Goal: Task Accomplishment & Management: Manage account settings

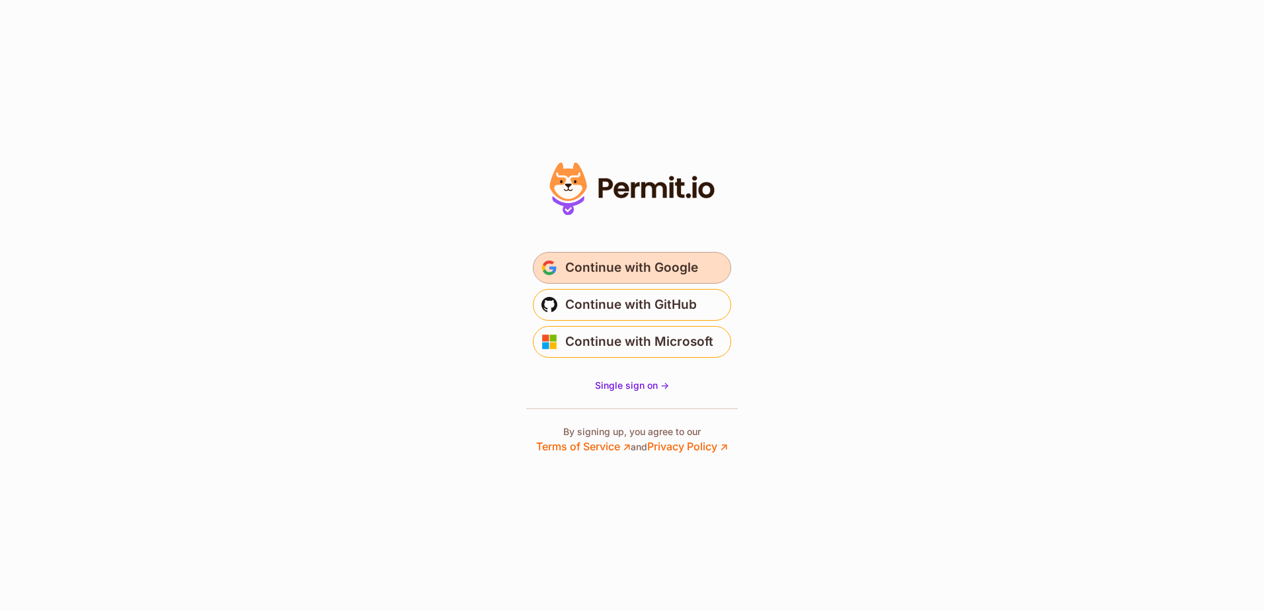
click at [613, 261] on span "Continue with Google" at bounding box center [631, 267] width 133 height 21
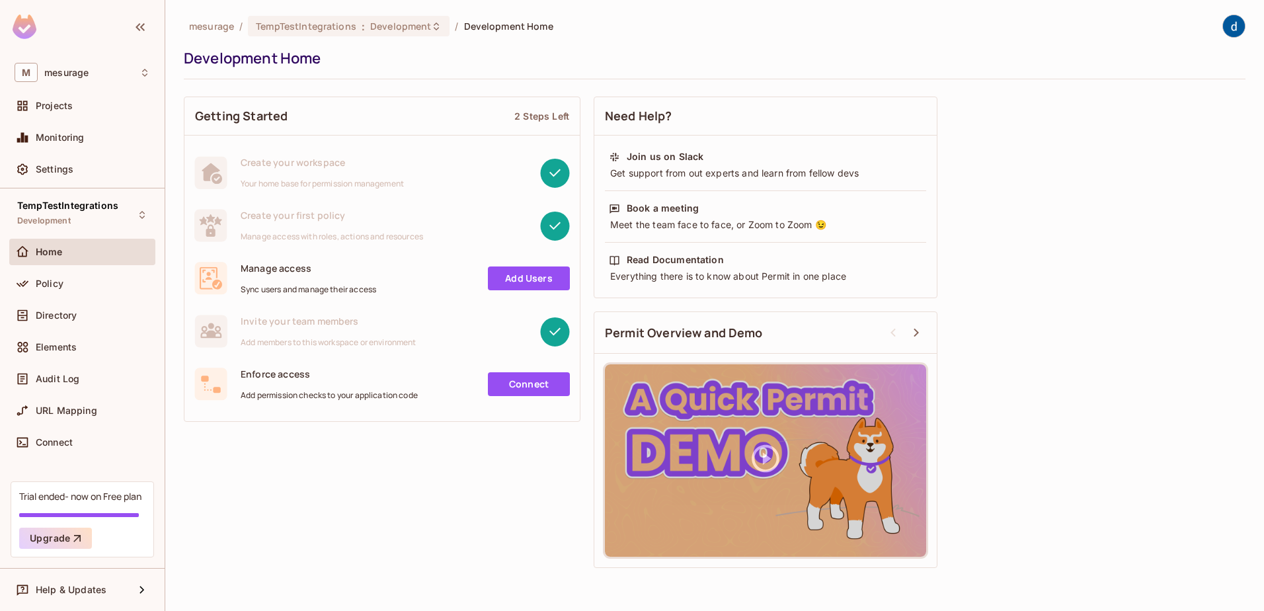
click at [516, 560] on div "Getting Started 2 Steps Left Create your workspace Your home base for permissio…" at bounding box center [715, 332] width 1062 height 485
click at [42, 282] on span "Policy" at bounding box center [50, 283] width 28 height 11
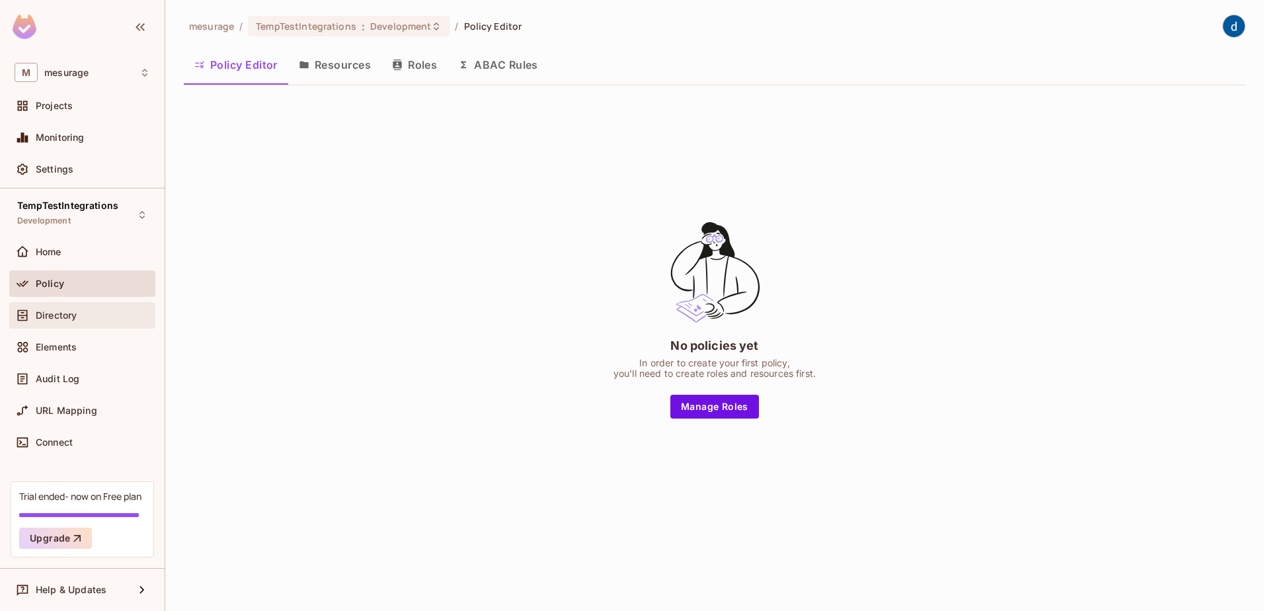
click at [50, 309] on div "Directory" at bounding box center [83, 315] width 136 height 16
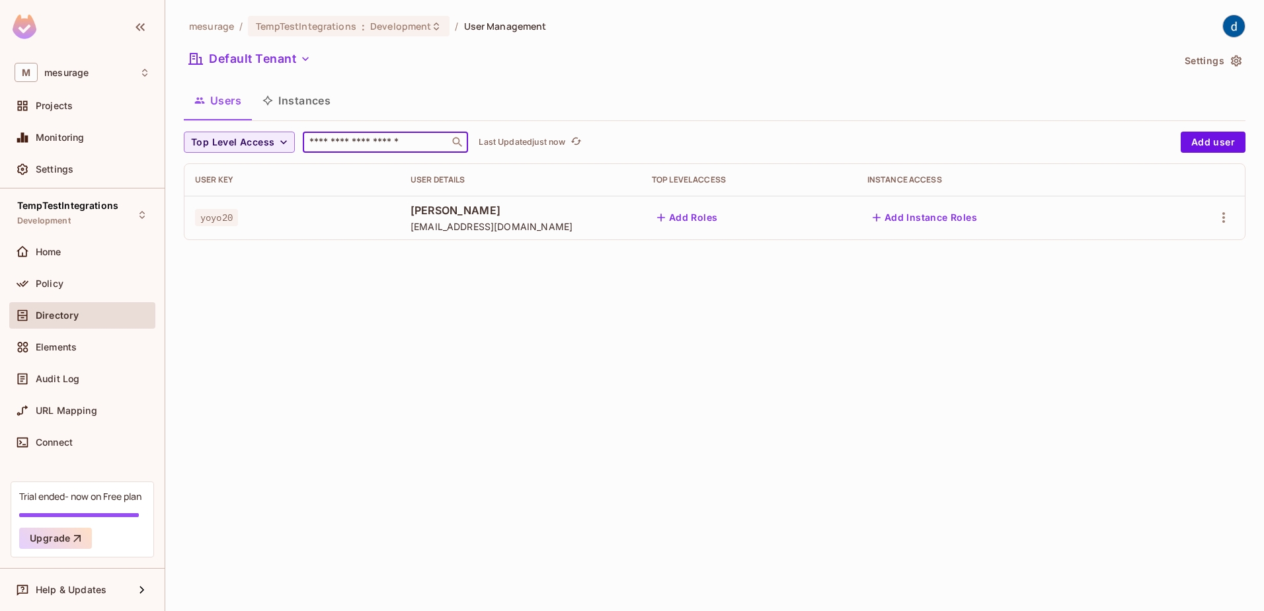
click at [337, 141] on input "text" at bounding box center [376, 142] width 139 height 13
click at [202, 217] on span "yoyo20" at bounding box center [216, 217] width 43 height 17
click at [1222, 215] on icon "button" at bounding box center [1224, 218] width 16 height 16
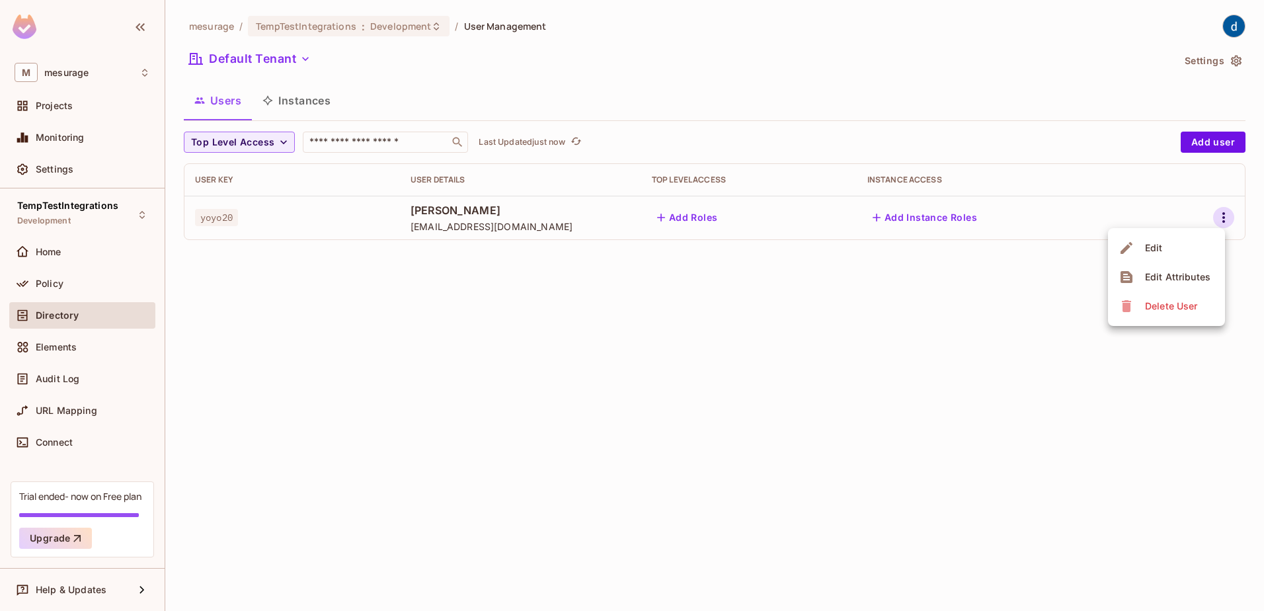
drag, startPoint x: 399, startPoint y: 225, endPoint x: 516, endPoint y: 223, distance: 116.4
click at [516, 221] on div at bounding box center [632, 305] width 1264 height 611
drag, startPoint x: 516, startPoint y: 225, endPoint x: 401, endPoint y: 231, distance: 114.5
copy span "jonh.doe@example.com"
click at [1218, 214] on icon "button" at bounding box center [1224, 218] width 16 height 16
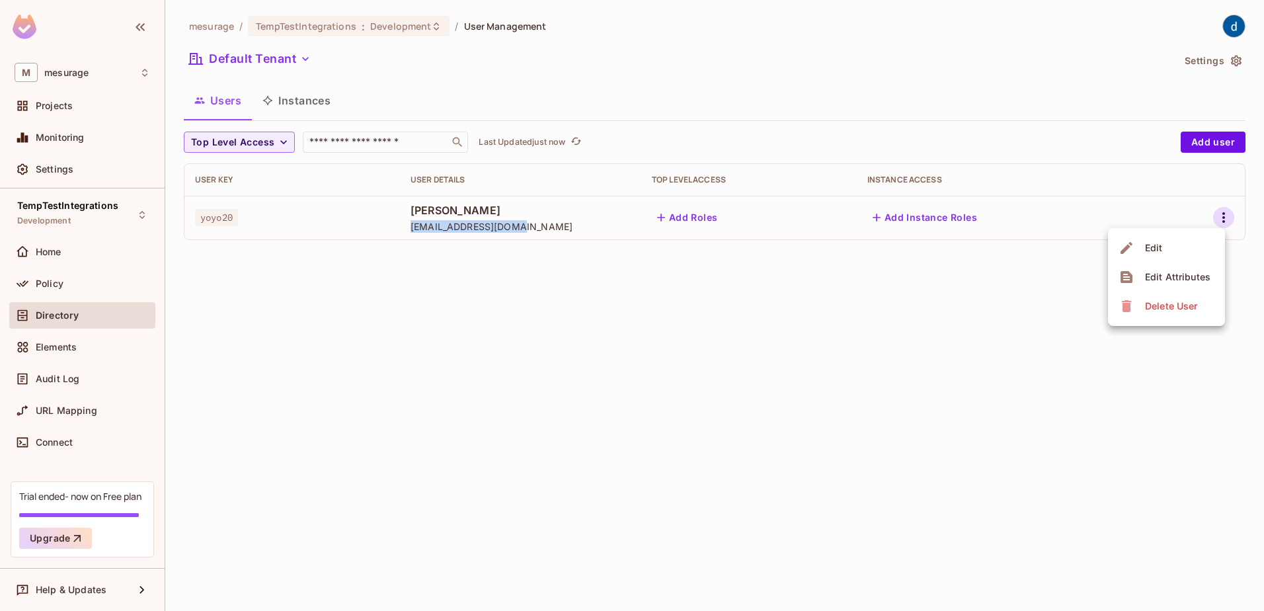
click at [1150, 247] on div "Edit" at bounding box center [1154, 247] width 18 height 13
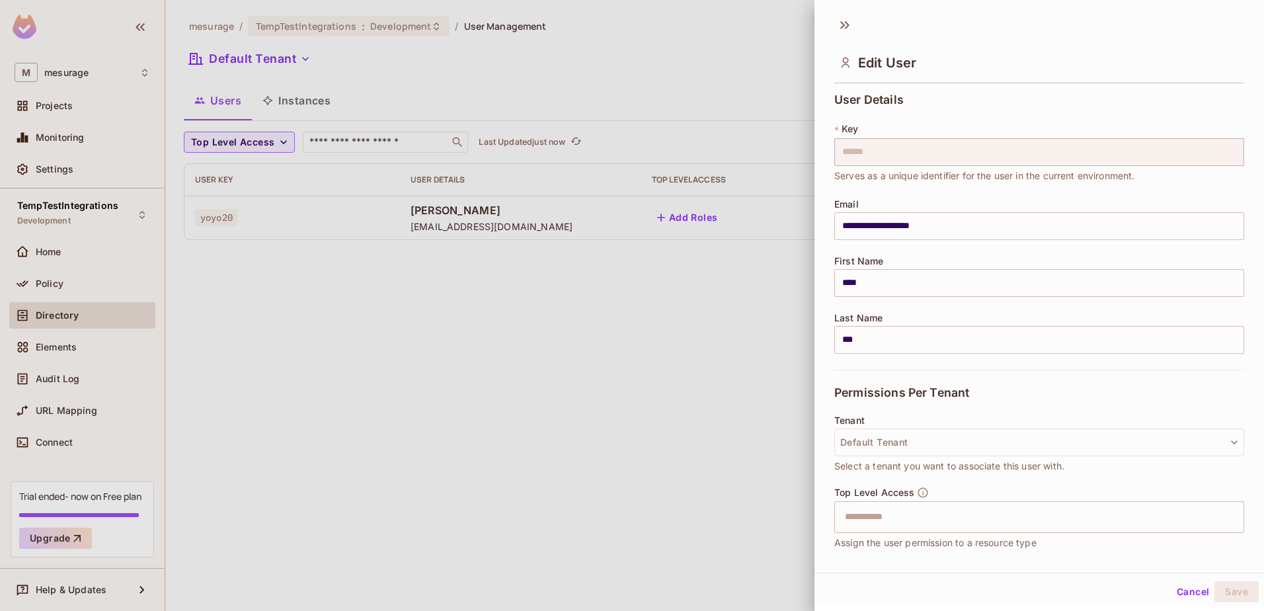
click at [701, 356] on div at bounding box center [632, 305] width 1264 height 611
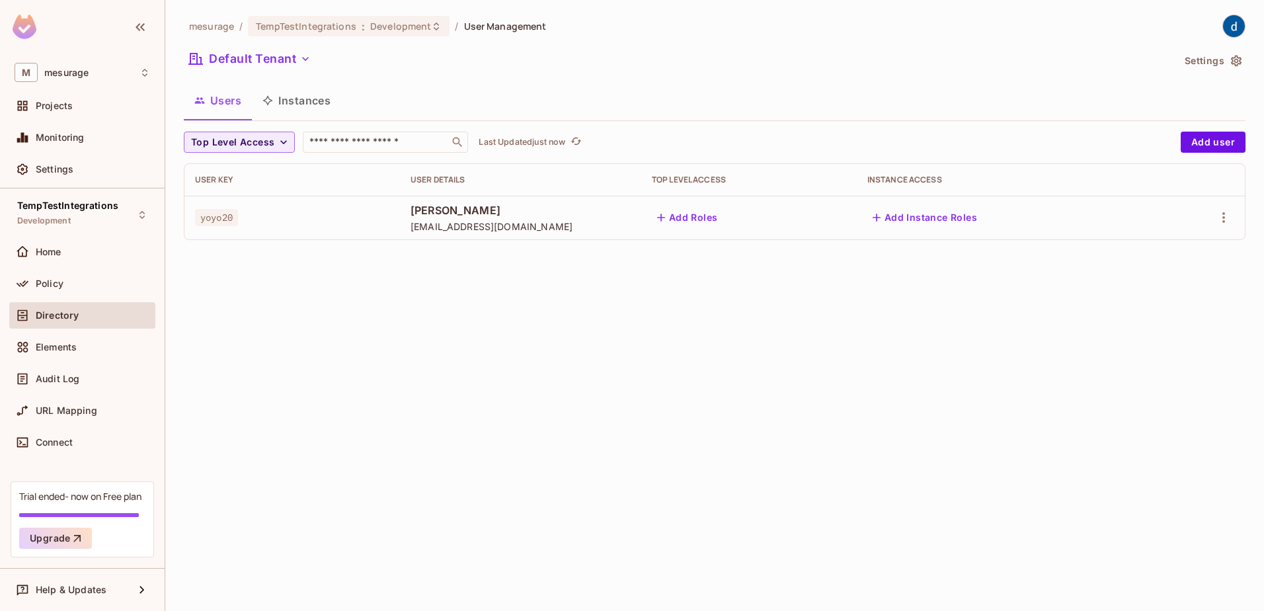
click at [434, 276] on div "mesurage / TempTestIntegrations : Development / User Management Default Tenant …" at bounding box center [714, 305] width 1099 height 611
click at [1207, 147] on button "Add user" at bounding box center [1213, 142] width 65 height 21
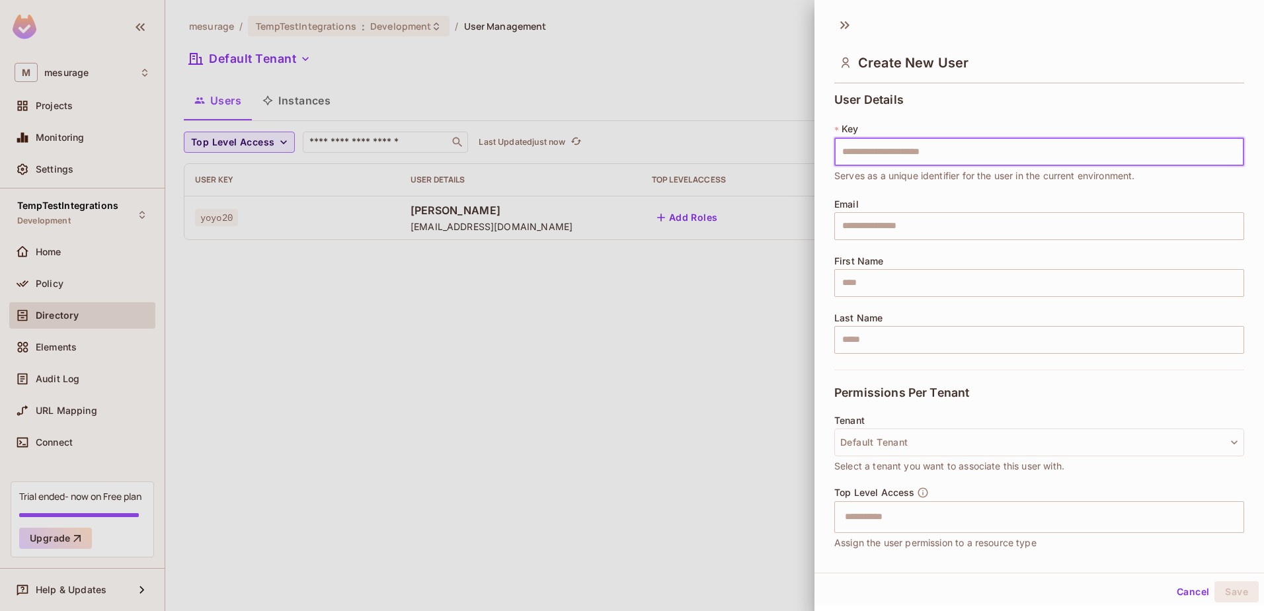
click at [864, 151] on input "text" at bounding box center [1039, 152] width 410 height 28
type input "**********"
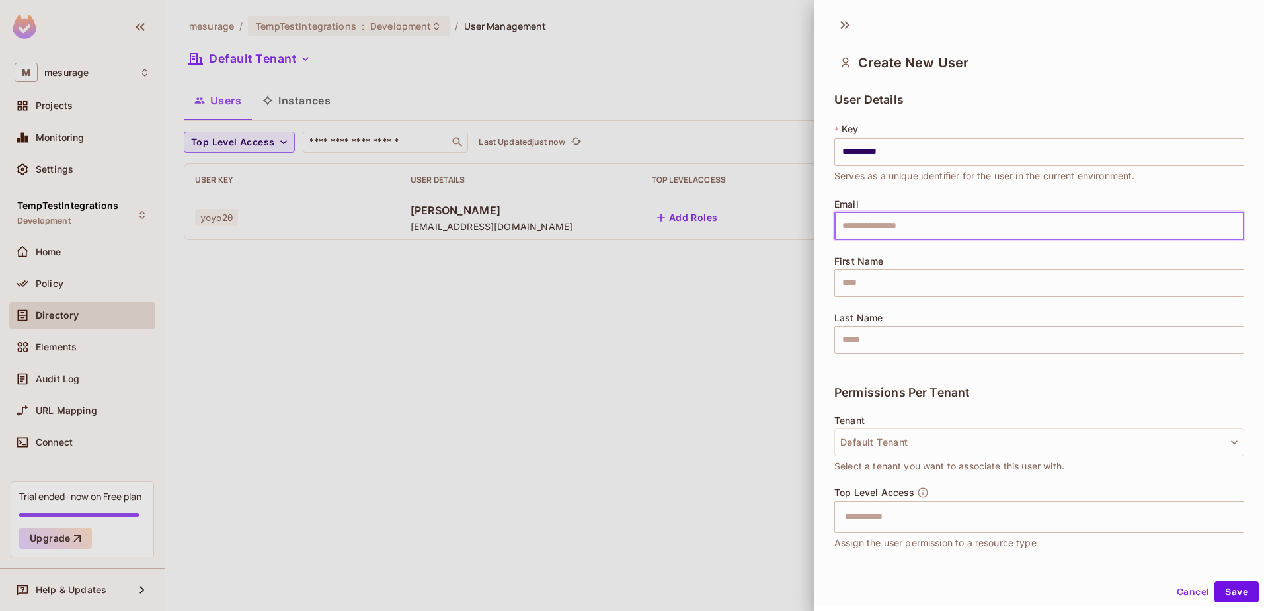
click at [861, 233] on input "text" at bounding box center [1039, 226] width 410 height 28
paste input "**********"
type input "**********"
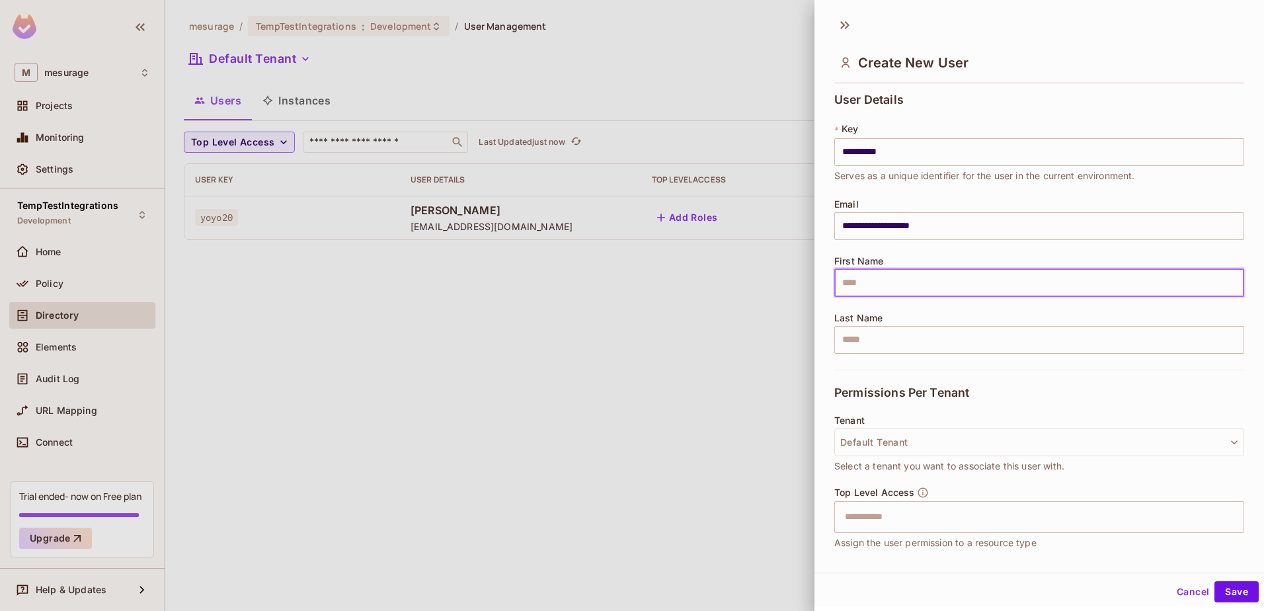
click at [846, 277] on input "text" at bounding box center [1039, 283] width 410 height 28
type input "****"
click at [865, 342] on input "text" at bounding box center [1039, 340] width 410 height 28
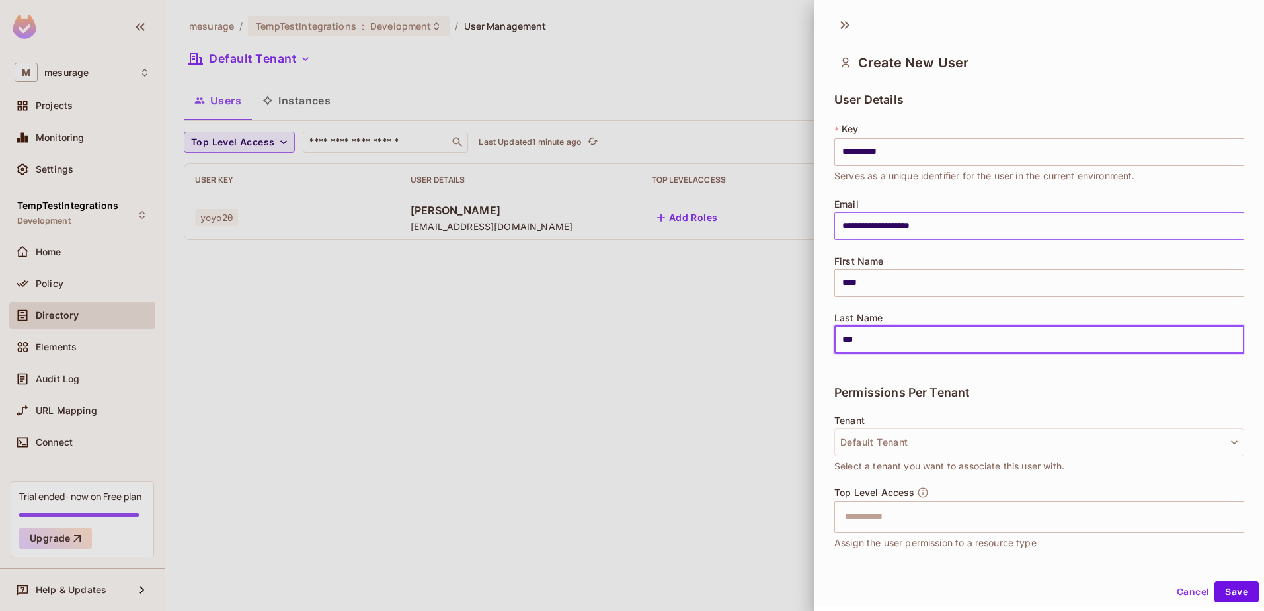
type input "***"
click at [981, 231] on input "**********" at bounding box center [1039, 226] width 410 height 28
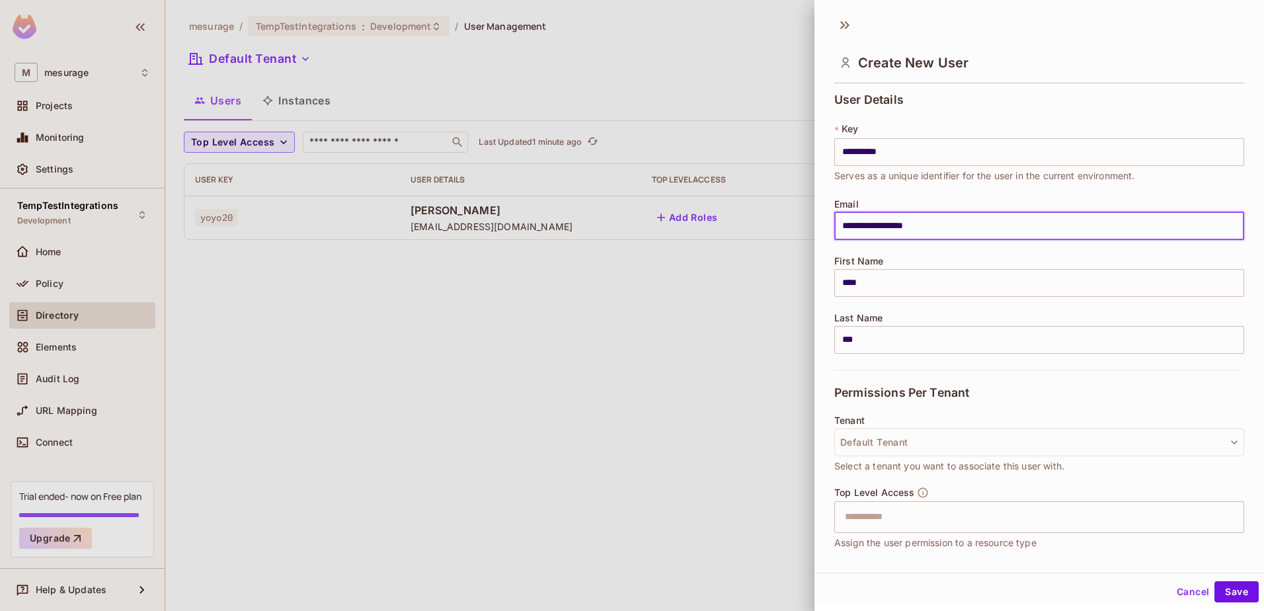
scroll to position [66, 0]
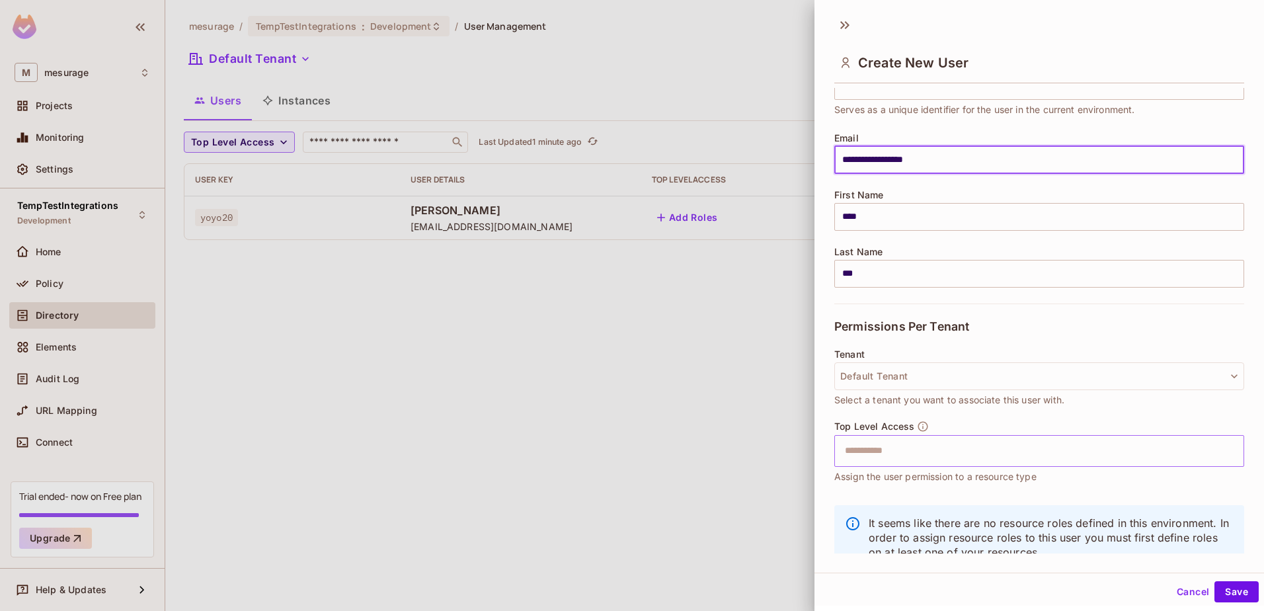
type input "**********"
click at [873, 459] on input "text" at bounding box center [1027, 451] width 381 height 26
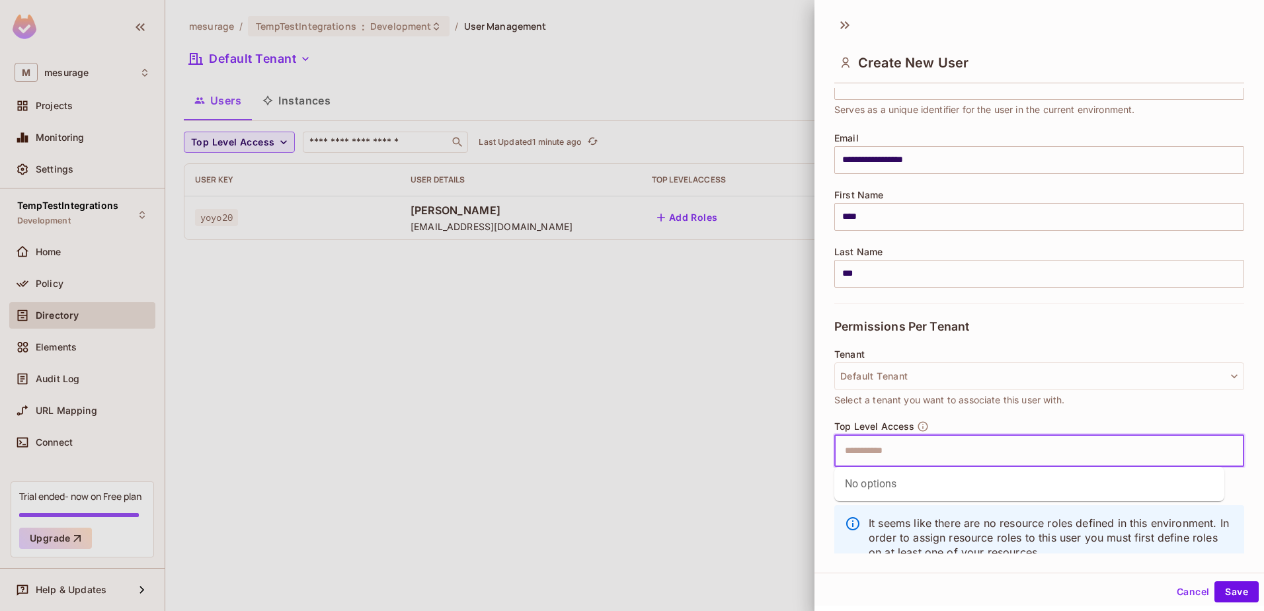
scroll to position [104, 0]
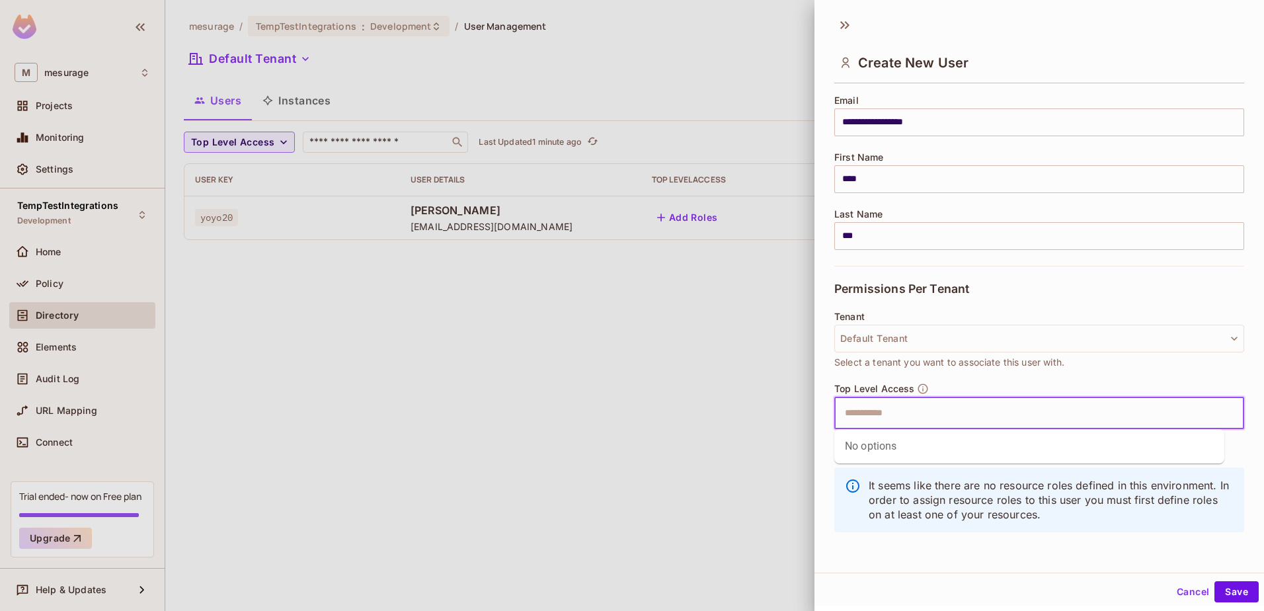
click at [881, 413] on input "text" at bounding box center [1027, 413] width 381 height 26
click at [895, 409] on input "text" at bounding box center [1027, 411] width 381 height 26
click at [906, 412] on input "text" at bounding box center [1027, 411] width 381 height 26
click at [886, 409] on input "text" at bounding box center [1027, 411] width 381 height 26
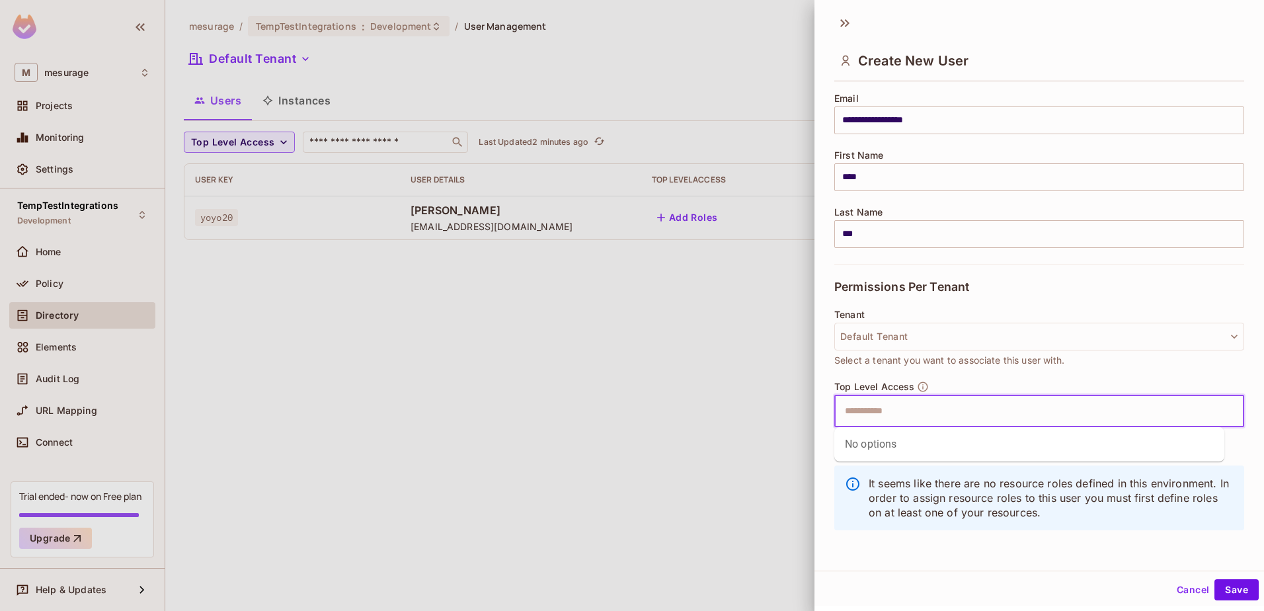
click at [863, 440] on div "No options" at bounding box center [1029, 444] width 390 height 34
click at [891, 412] on input "text" at bounding box center [1027, 411] width 381 height 26
click at [866, 405] on input "text" at bounding box center [1027, 411] width 381 height 26
click at [901, 407] on input "text" at bounding box center [1027, 411] width 381 height 26
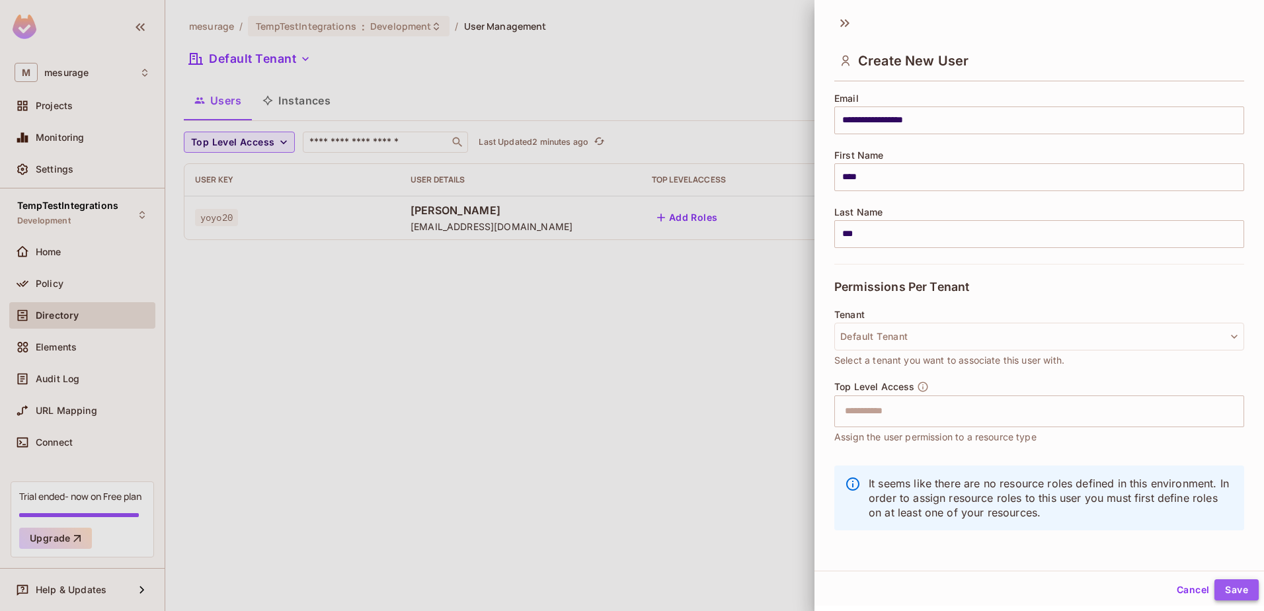
click at [1223, 592] on button "Save" at bounding box center [1236, 589] width 44 height 21
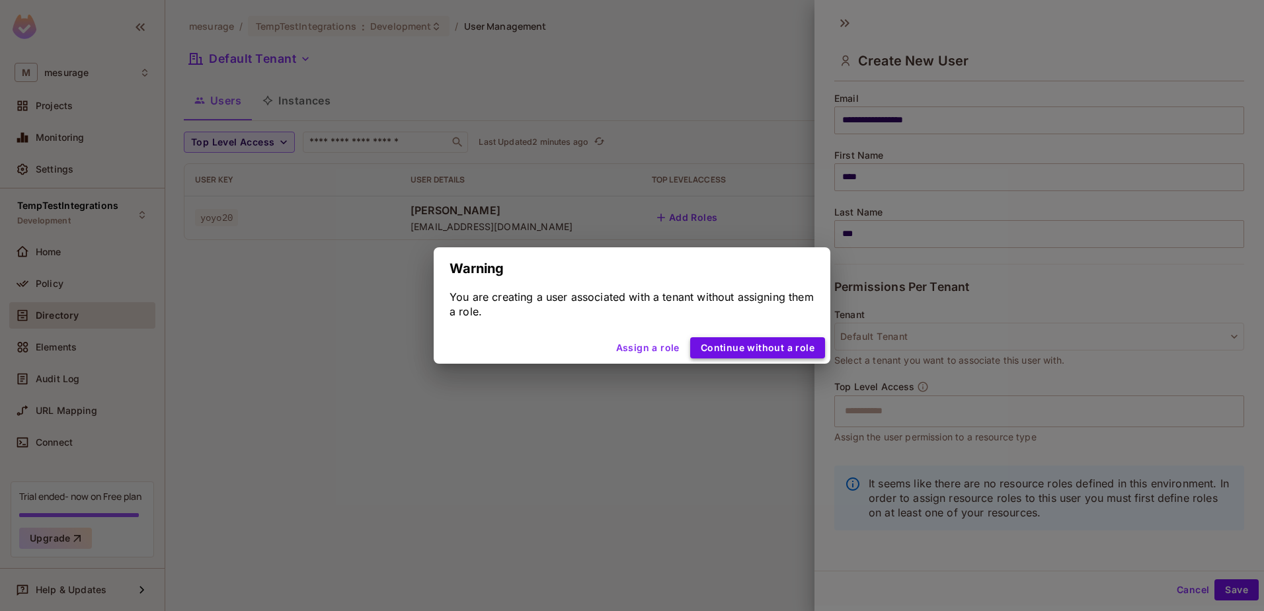
click at [735, 347] on button "Continue without a role" at bounding box center [757, 347] width 135 height 21
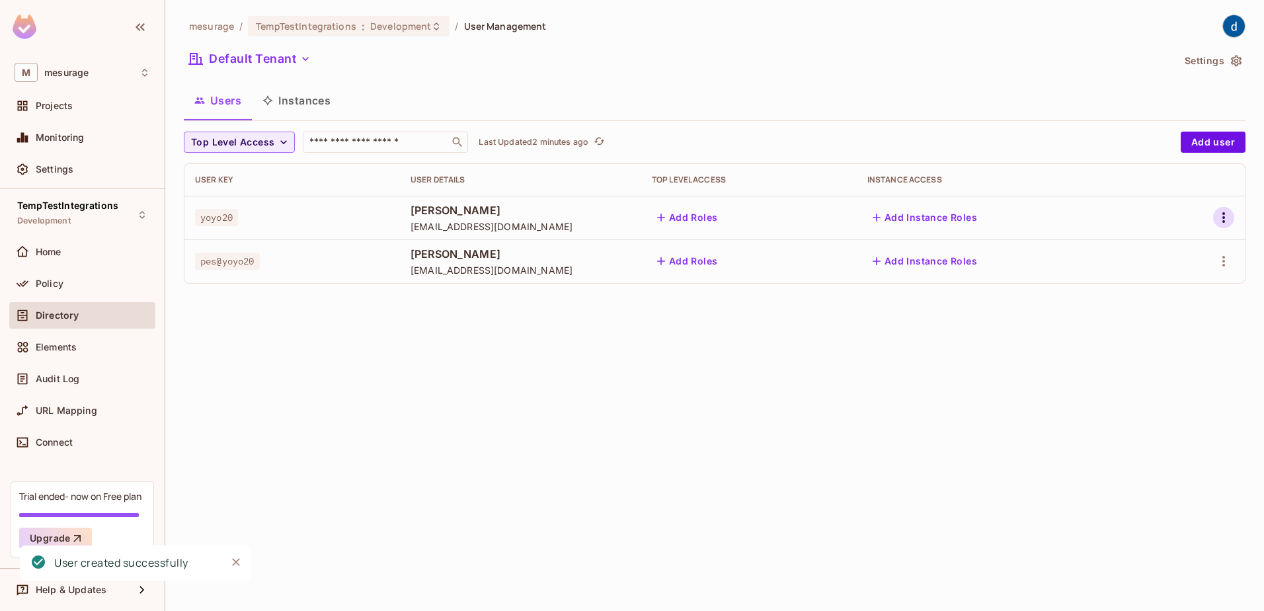
click at [1223, 216] on icon "button" at bounding box center [1224, 218] width 16 height 16
click at [1158, 303] on div "Delete User" at bounding box center [1171, 305] width 52 height 13
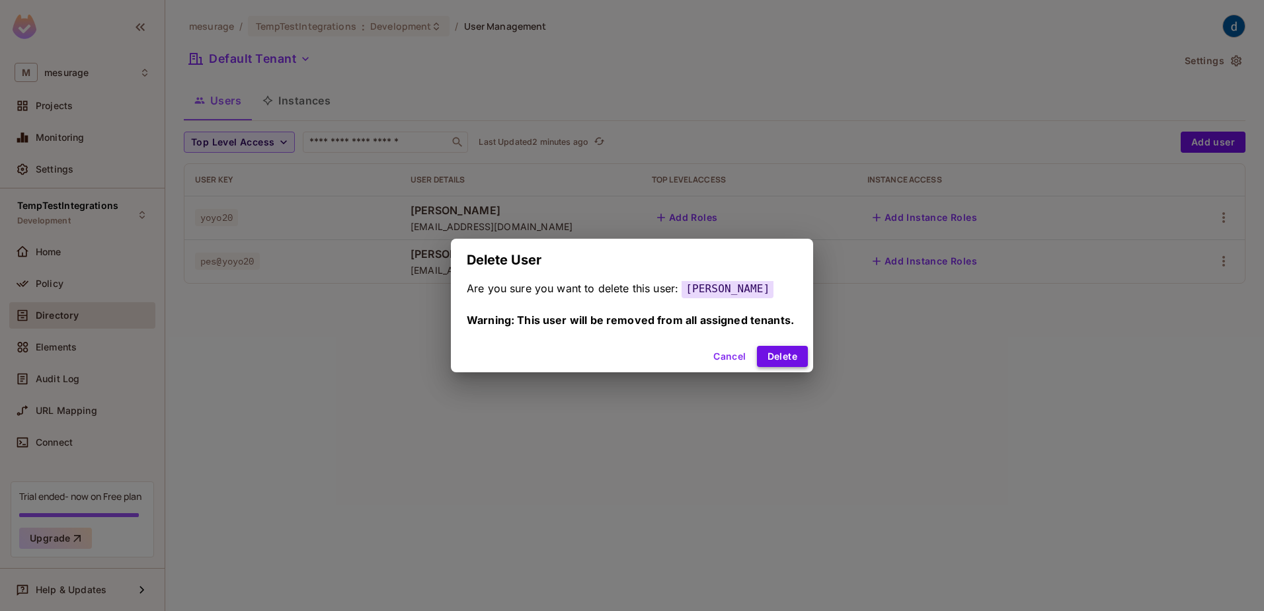
click at [773, 356] on button "Delete" at bounding box center [782, 356] width 51 height 21
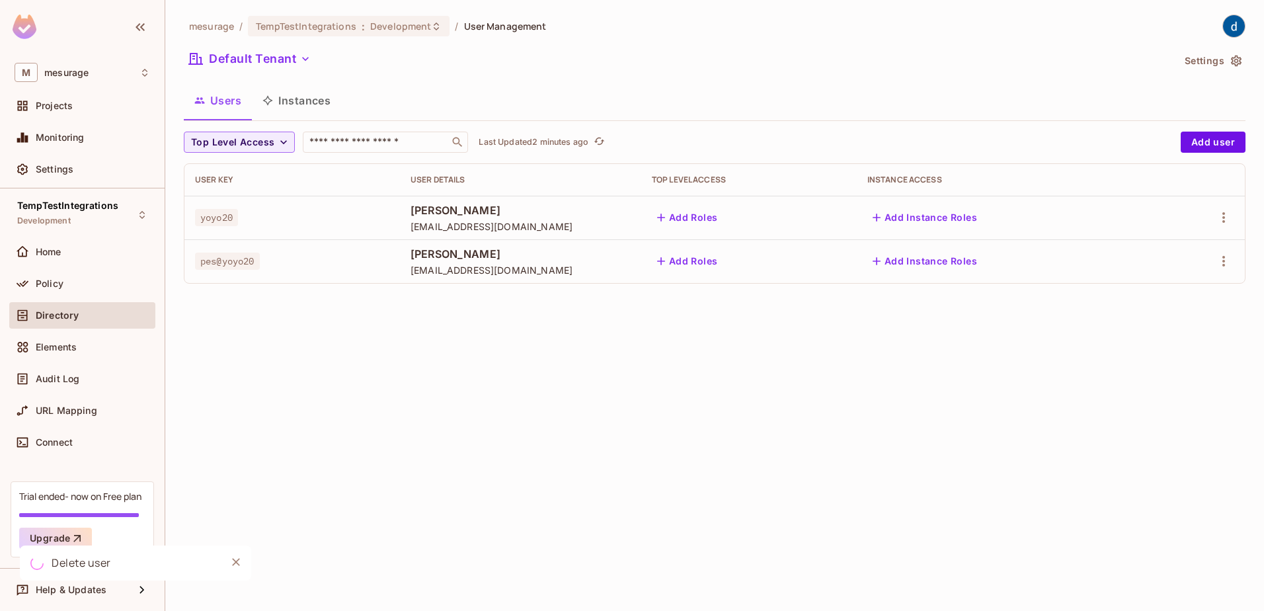
drag, startPoint x: 813, startPoint y: 378, endPoint x: 818, endPoint y: 368, distance: 12.1
click at [813, 378] on div "mesurage / TempTestIntegrations : Development / User Management Default Tenant …" at bounding box center [714, 305] width 1099 height 611
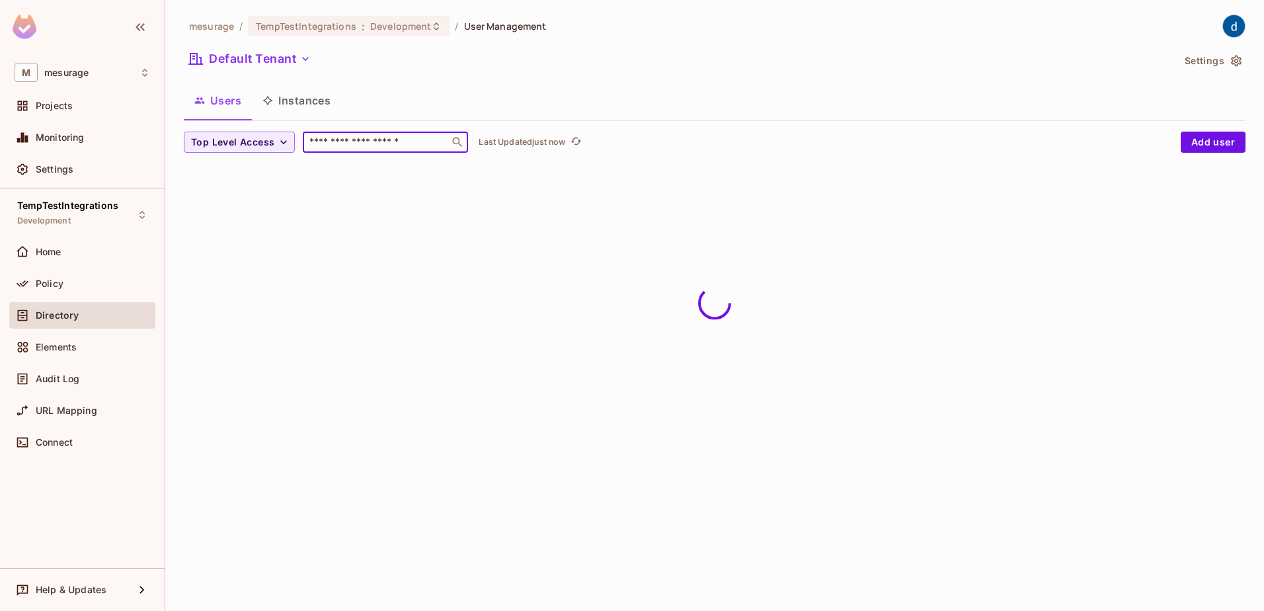
click at [344, 143] on input "text" at bounding box center [376, 142] width 139 height 13
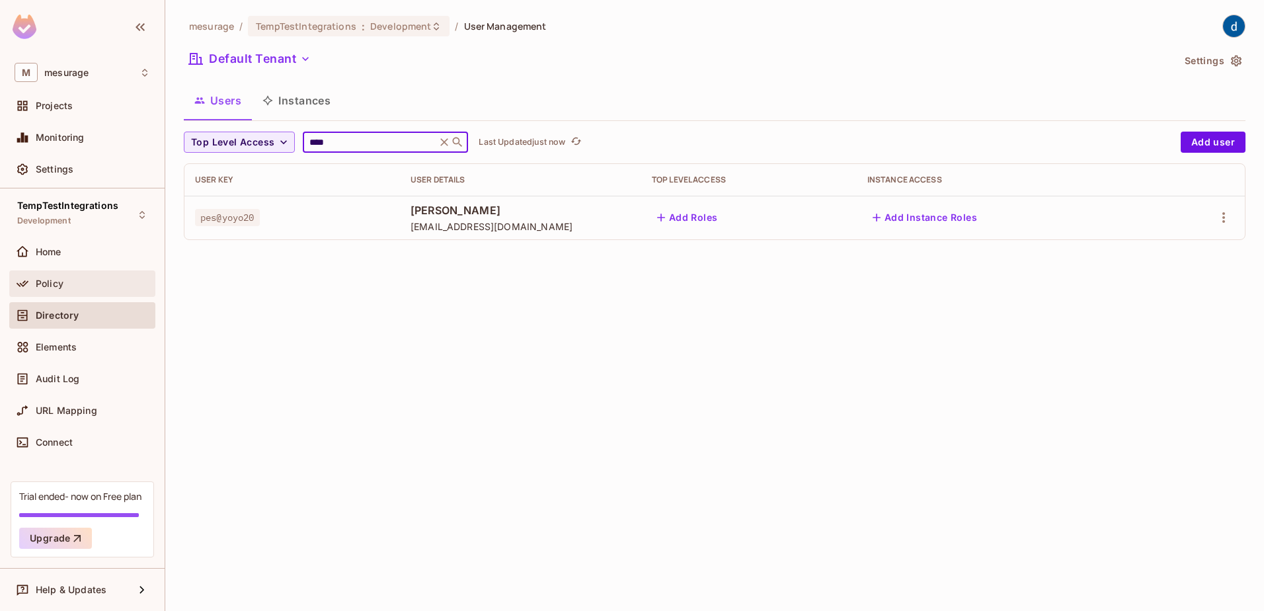
type input "****"
click at [38, 284] on span "Policy" at bounding box center [50, 283] width 28 height 11
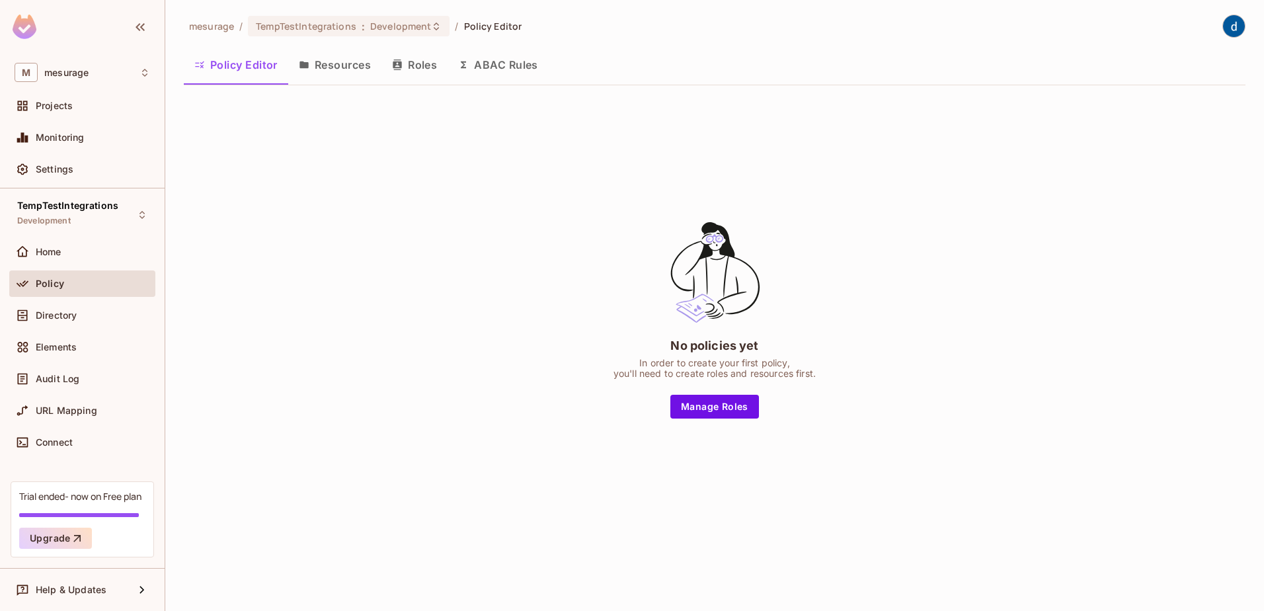
click at [326, 64] on button "Resources" at bounding box center [334, 64] width 93 height 33
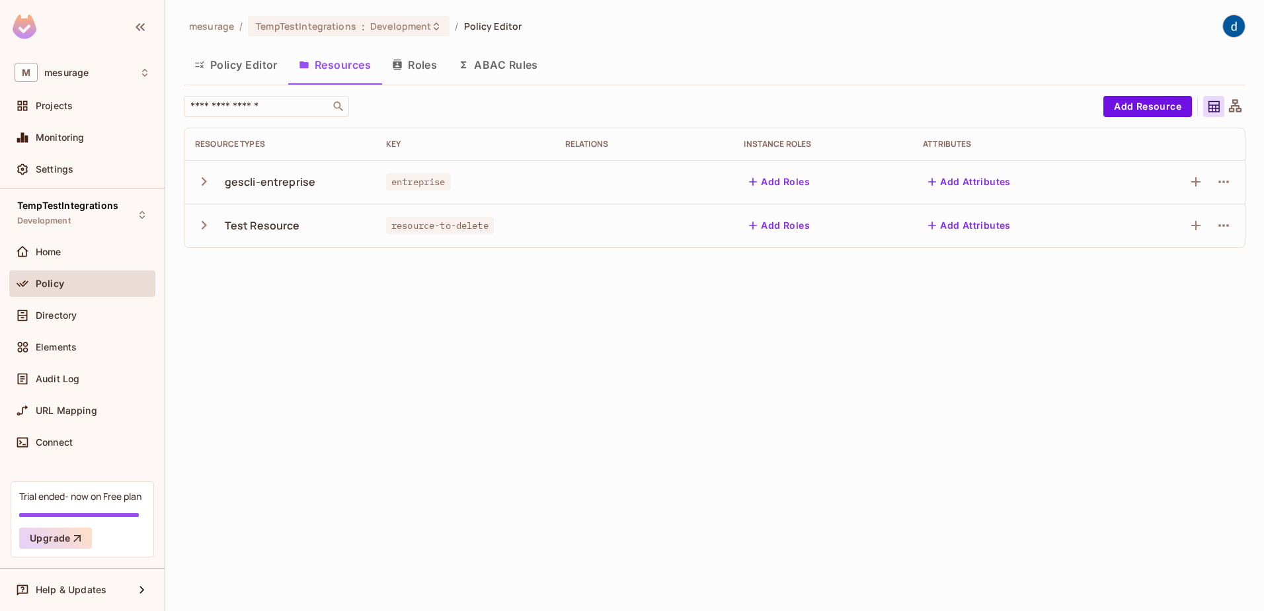
click at [368, 368] on div "mesurage / TempTestIntegrations : Development / Policy Editor Policy Editor Res…" at bounding box center [714, 305] width 1099 height 611
click at [60, 313] on span "Directory" at bounding box center [56, 315] width 41 height 11
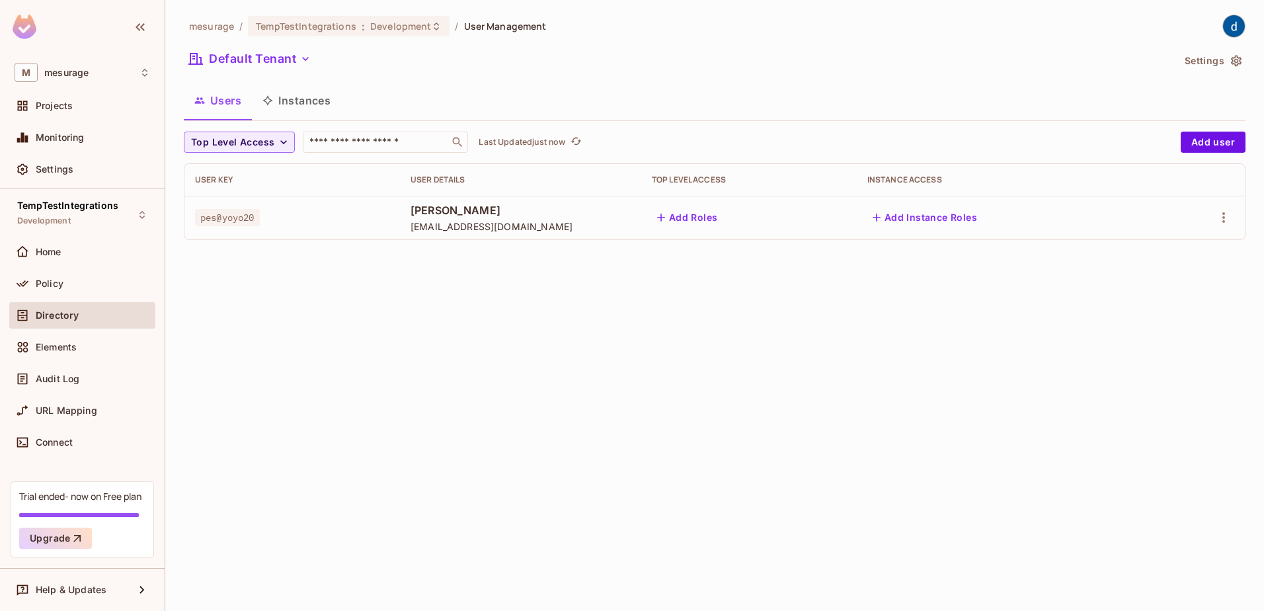
click at [422, 385] on div "mesurage / TempTestIntegrations : Development / User Management Default Tenant …" at bounding box center [714, 305] width 1099 height 611
click at [422, 397] on div "mesurage / TempTestIntegrations : Development / User Management Default Tenant …" at bounding box center [714, 305] width 1099 height 611
click at [39, 276] on div "Policy" at bounding box center [83, 284] width 136 height 16
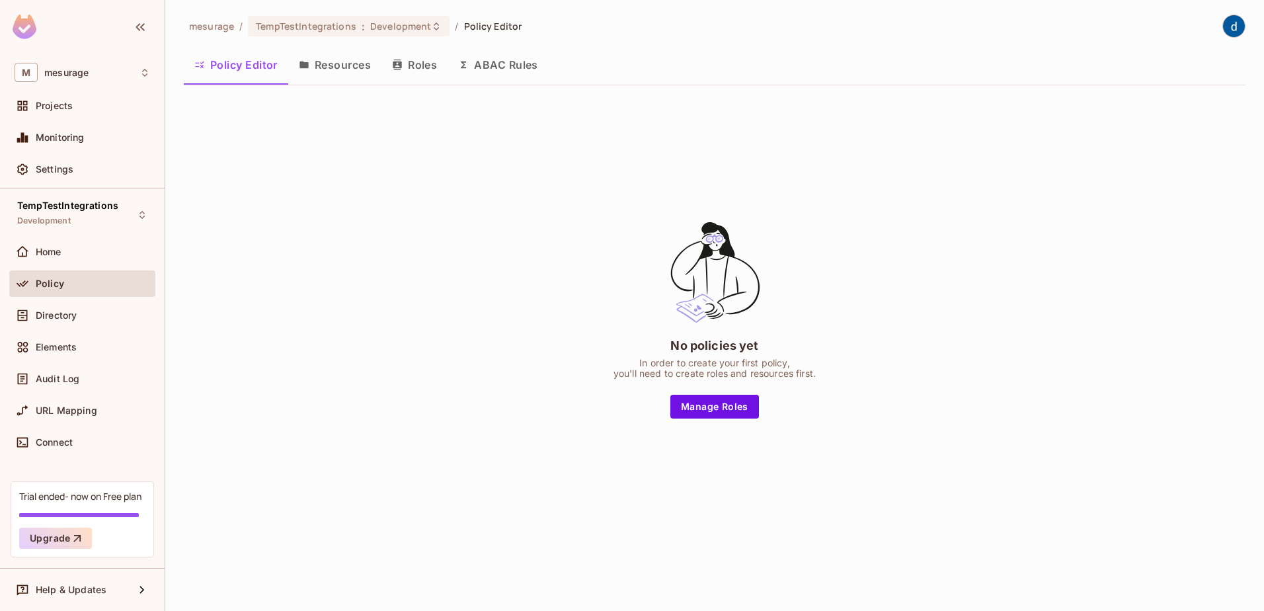
click at [413, 317] on div "No policies yet In order to create your first policy, you'll need to create rol…" at bounding box center [715, 319] width 1062 height 446
click at [51, 315] on span "Directory" at bounding box center [56, 315] width 41 height 11
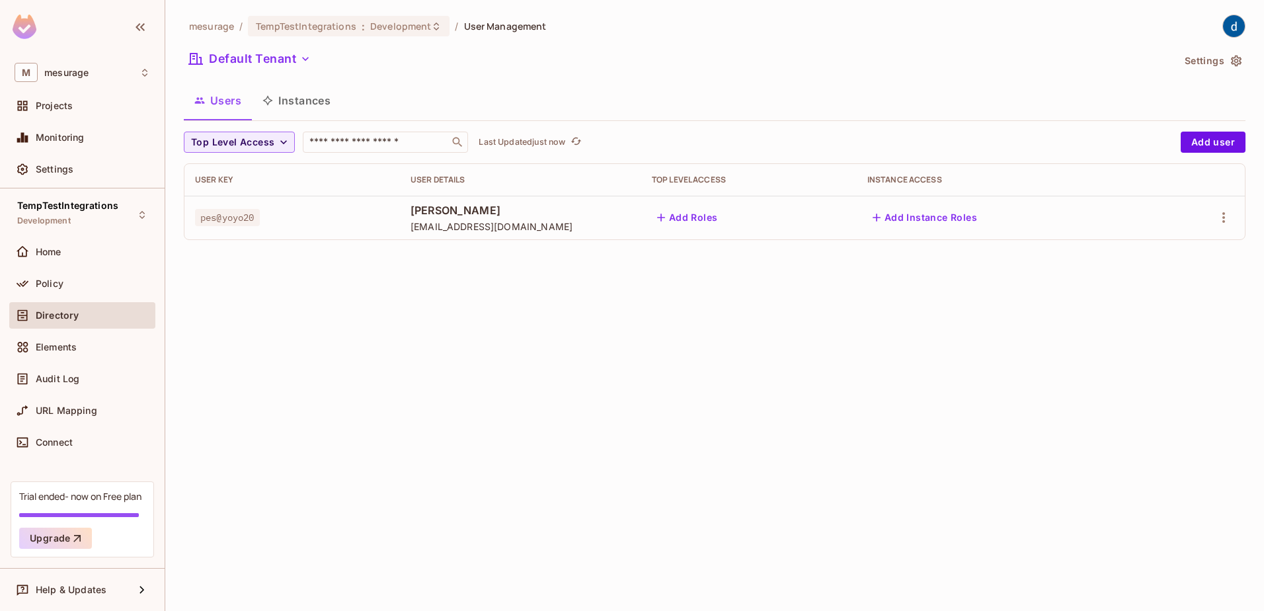
click at [890, 240] on div "User Key User Details Top Level Access Instance Access pes@yoyo20 John Doe yoyo…" at bounding box center [715, 201] width 1062 height 77
click at [1033, 52] on div "Default Tenant" at bounding box center [678, 60] width 989 height 25
drag, startPoint x: 414, startPoint y: 328, endPoint x: 399, endPoint y: 329, distance: 15.2
click at [415, 331] on div "mesurage / TempTestIntegrations : Development / User Management Default Tenant …" at bounding box center [714, 305] width 1099 height 611
click at [417, 418] on div "mesurage / TempTestIntegrations : Development / User Management Default Tenant …" at bounding box center [714, 305] width 1099 height 611
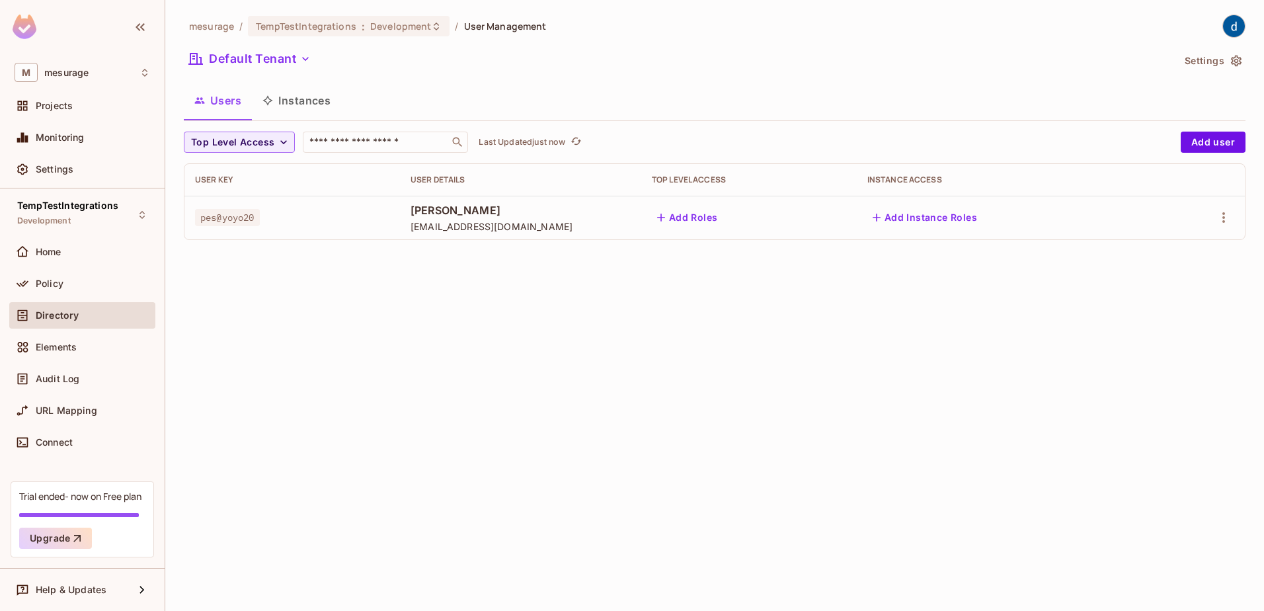
click at [272, 221] on div "pes@yoyo20" at bounding box center [292, 217] width 194 height 13
click at [202, 179] on div "User Key" at bounding box center [292, 180] width 194 height 11
click at [336, 145] on input "text" at bounding box center [376, 142] width 139 height 13
click at [209, 221] on span "pes@yoyo20" at bounding box center [227, 217] width 65 height 17
drag, startPoint x: 263, startPoint y: 218, endPoint x: 169, endPoint y: 207, distance: 94.5
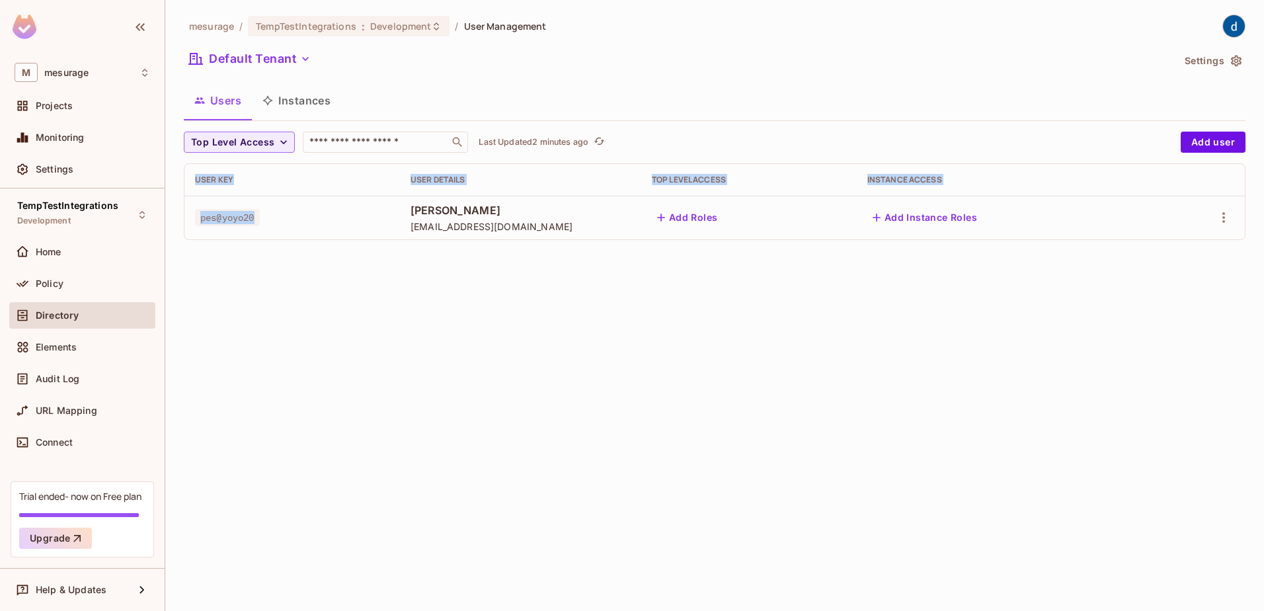
click at [169, 207] on div "mesurage / TempTestIntegrations : Development / User Management Default Tenant …" at bounding box center [714, 305] width 1099 height 611
click at [498, 324] on div "mesurage / TempTestIntegrations : Development / User Management Default Tenant …" at bounding box center [714, 305] width 1099 height 611
click at [363, 270] on div "mesurage / TempTestIntegrations : Development / User Management Default Tenant …" at bounding box center [714, 305] width 1099 height 611
click at [296, 301] on div "mesurage / TempTestIntegrations : Development / User Management Default Tenant …" at bounding box center [714, 305] width 1099 height 611
click at [350, 335] on div "mesurage / TempTestIntegrations : Development / User Management Default Tenant …" at bounding box center [714, 305] width 1099 height 611
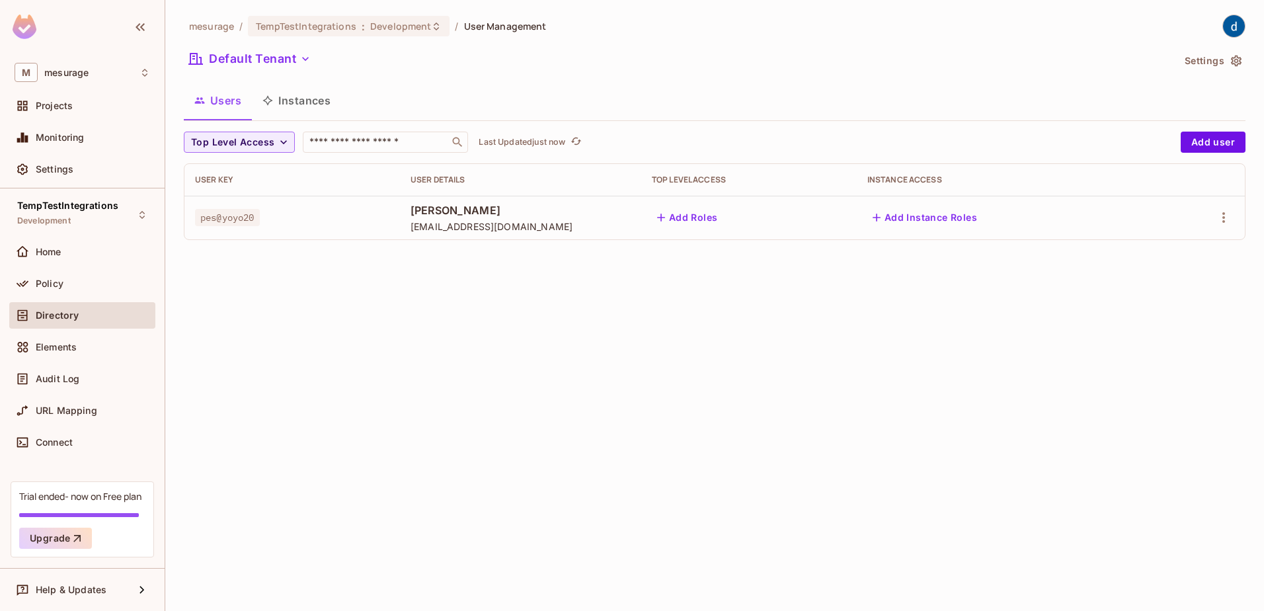
click at [337, 272] on div "mesurage / TempTestIntegrations : Development / User Management Default Tenant …" at bounding box center [714, 305] width 1099 height 611
click at [406, 297] on div "mesurage / TempTestIntegrations : Development / User Management Default Tenant …" at bounding box center [714, 305] width 1099 height 611
click at [415, 294] on div "mesurage / TempTestIntegrations : Development / User Management Default Tenant …" at bounding box center [714, 305] width 1099 height 611
click at [290, 26] on span "TempTestIntegrations" at bounding box center [306, 26] width 100 height 13
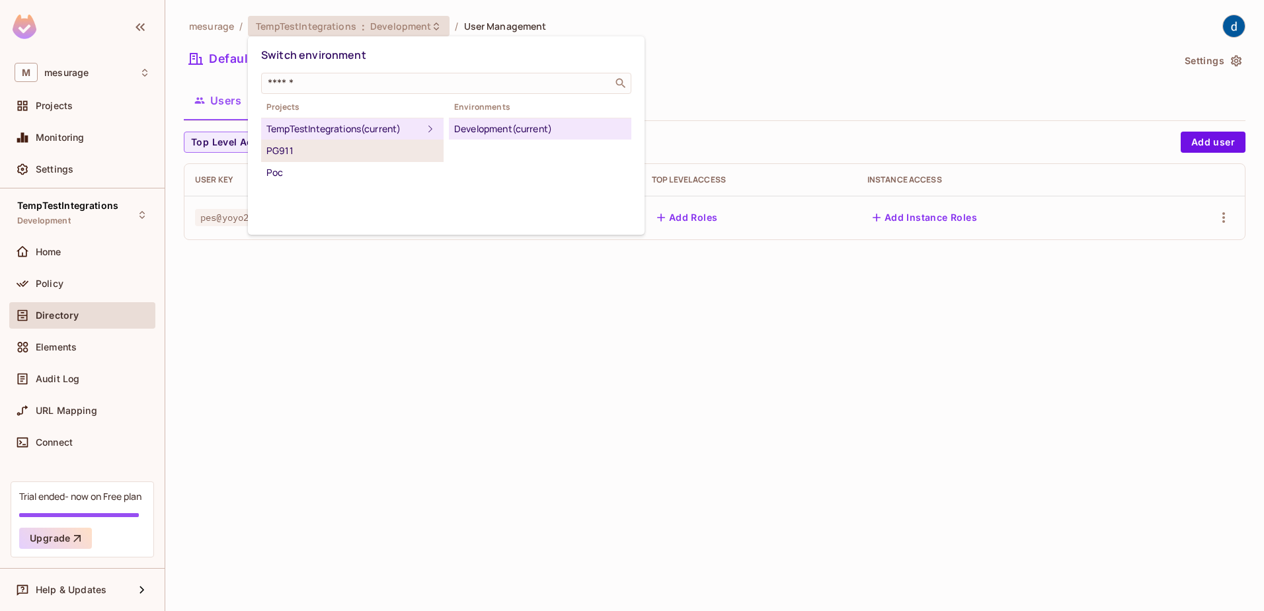
click at [280, 149] on div "PG911" at bounding box center [352, 151] width 172 height 16
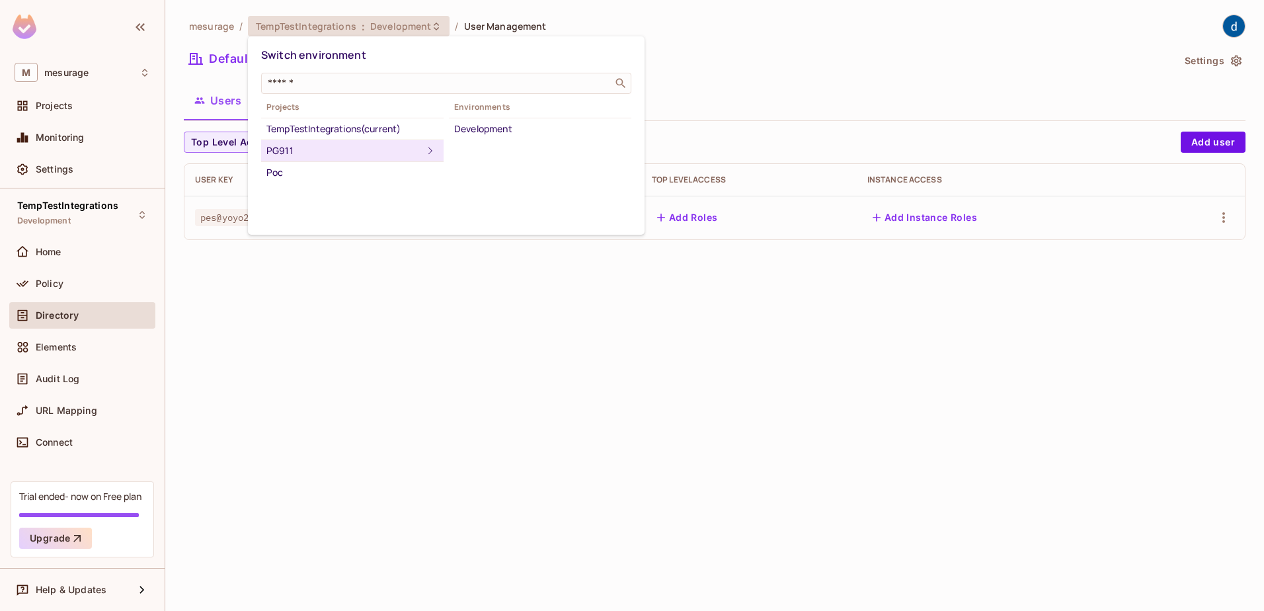
click at [393, 26] on div at bounding box center [632, 305] width 1264 height 611
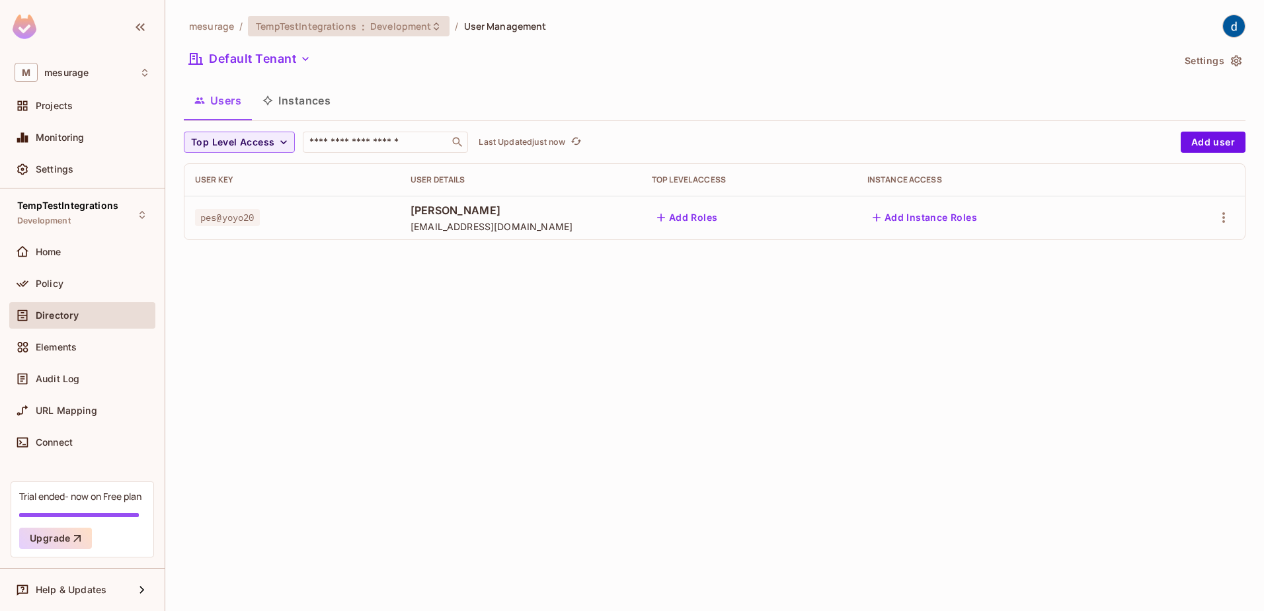
click at [413, 28] on span "Development" at bounding box center [400, 26] width 61 height 13
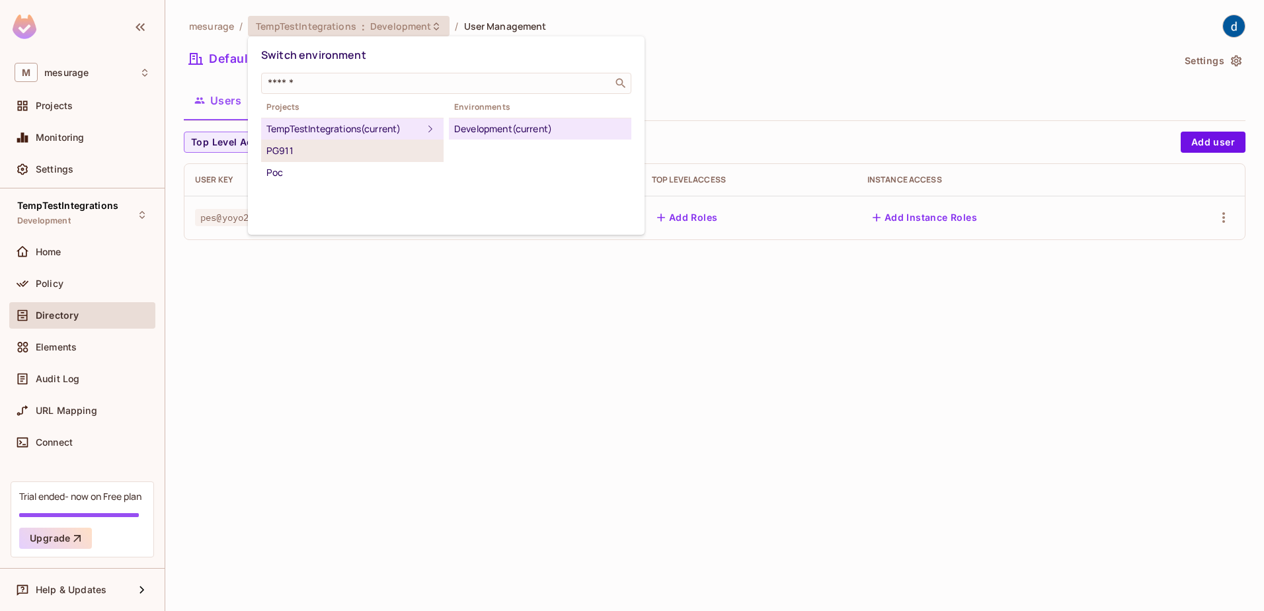
click at [301, 149] on div "PG911" at bounding box center [352, 151] width 172 height 16
click at [556, 135] on div "Development" at bounding box center [540, 129] width 172 height 16
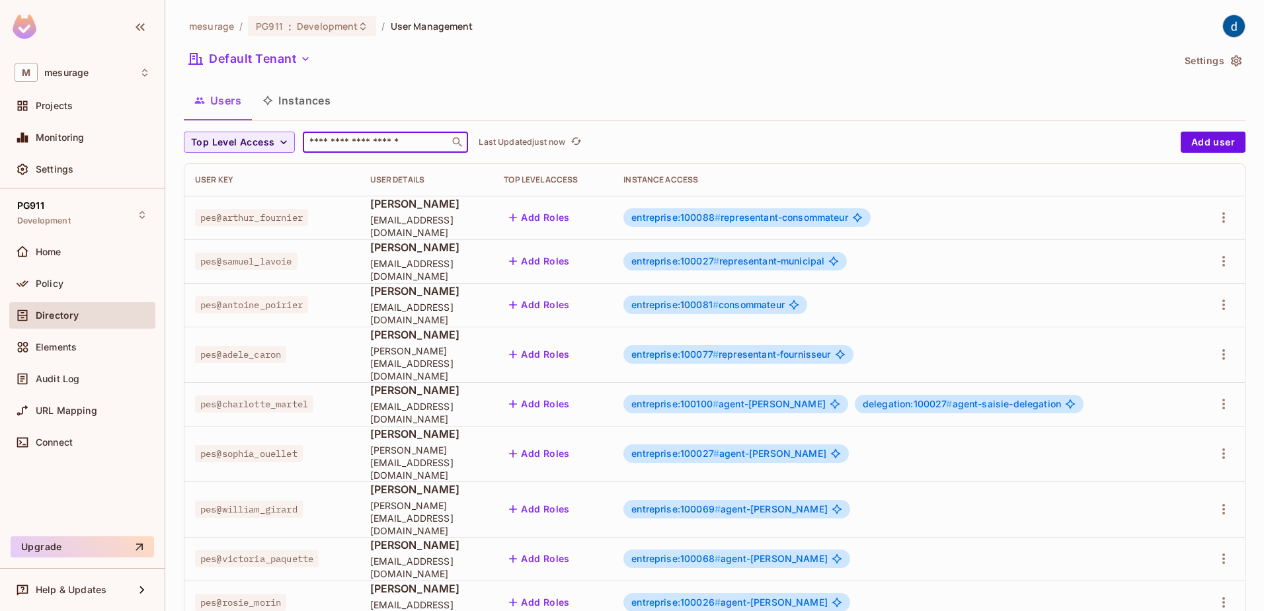
click at [346, 138] on input "text" at bounding box center [376, 142] width 139 height 13
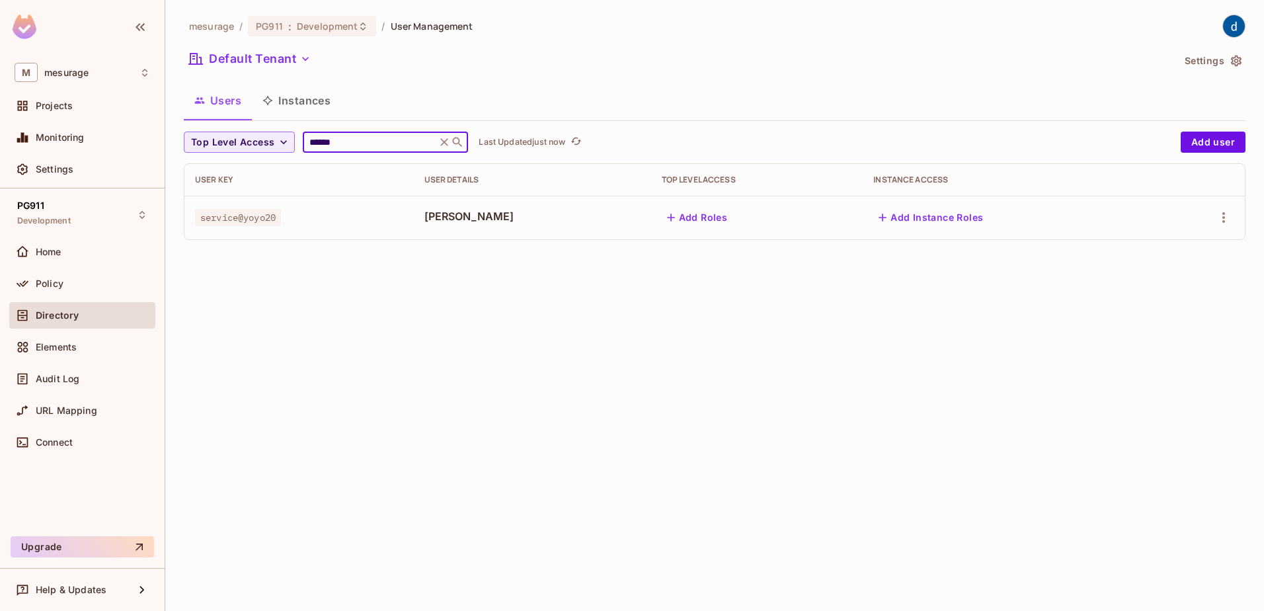
type input "******"
click at [245, 225] on span "service@yoyo20" at bounding box center [238, 217] width 86 height 17
click at [1217, 215] on icon "button" at bounding box center [1224, 218] width 16 height 16
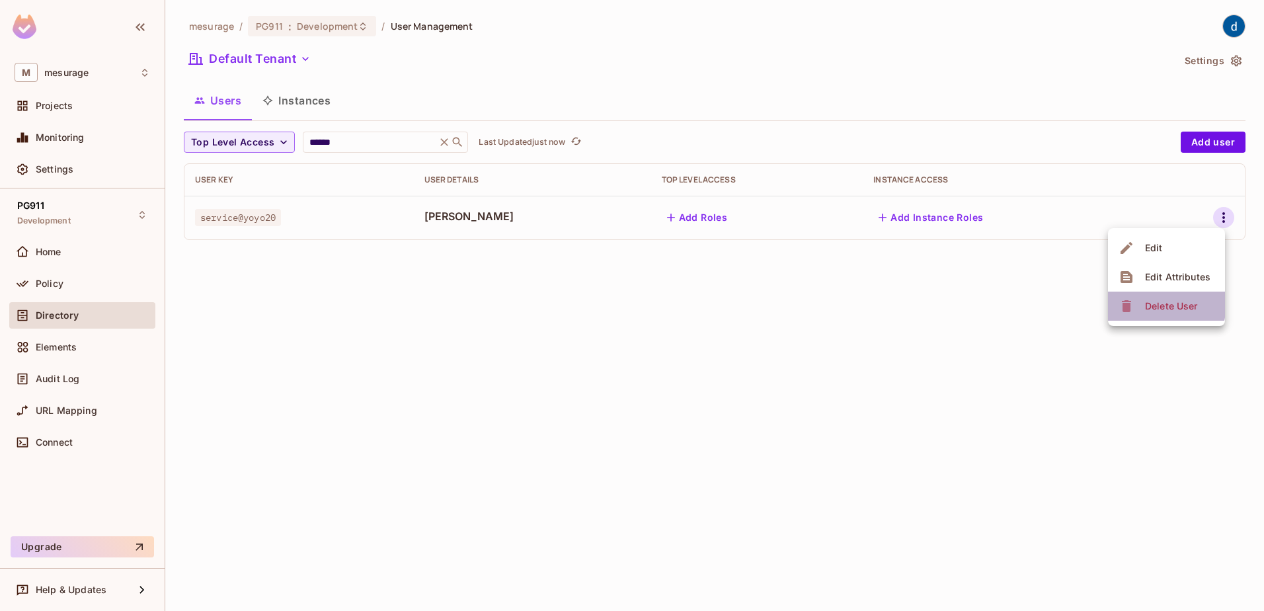
click at [1151, 304] on div "Delete User" at bounding box center [1171, 305] width 52 height 13
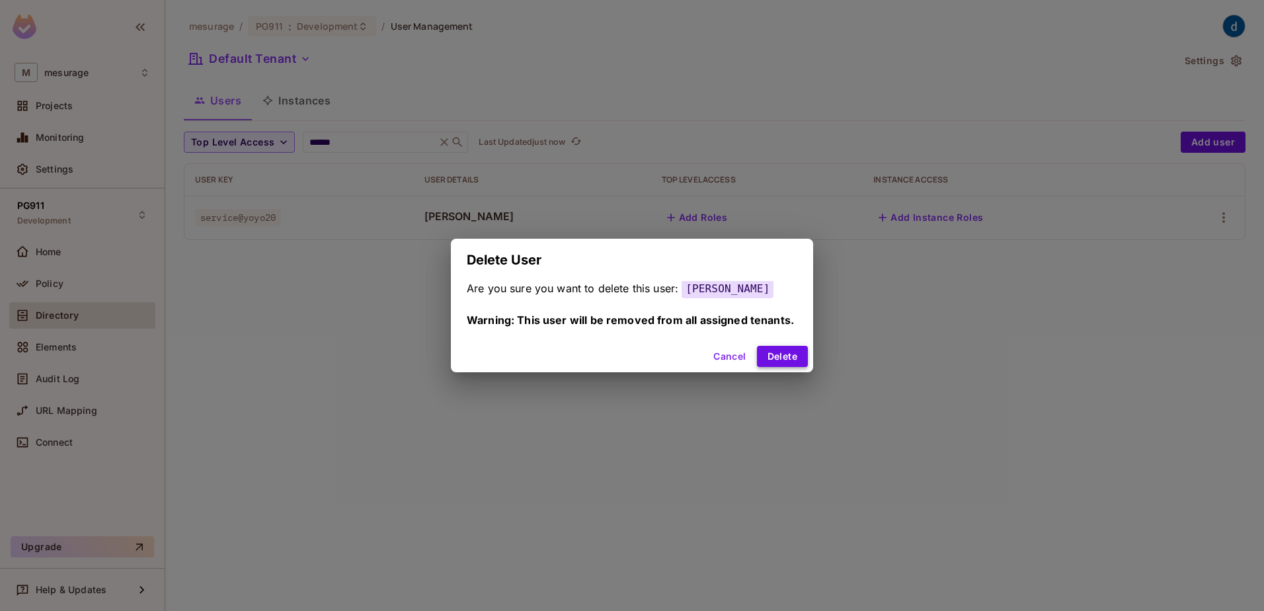
click at [770, 359] on button "Delete" at bounding box center [782, 356] width 51 height 21
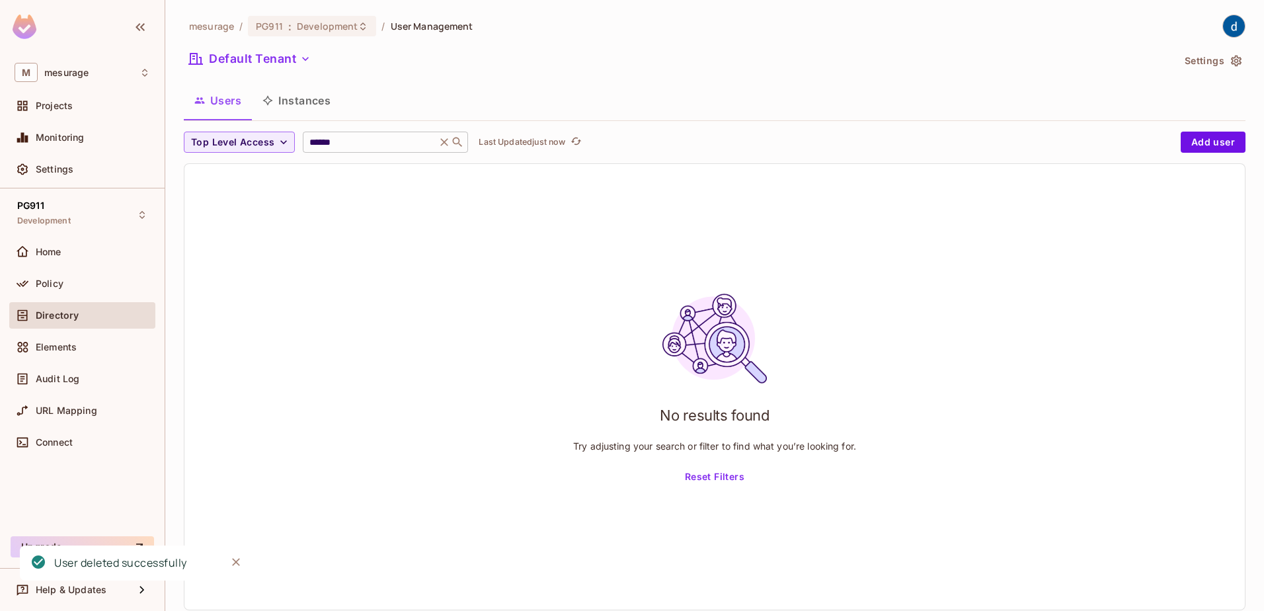
click at [345, 141] on input "******" at bounding box center [370, 142] width 126 height 13
click at [1205, 138] on button "Add user" at bounding box center [1213, 142] width 65 height 21
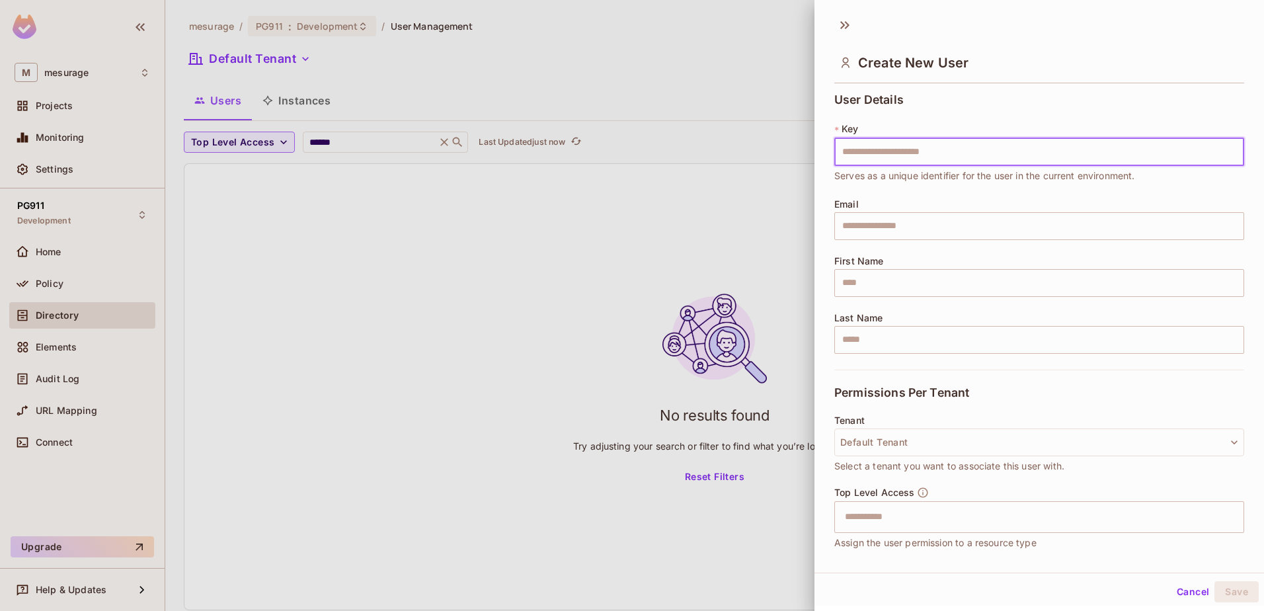
click at [857, 151] on input "text" at bounding box center [1039, 152] width 410 height 28
type input "**********"
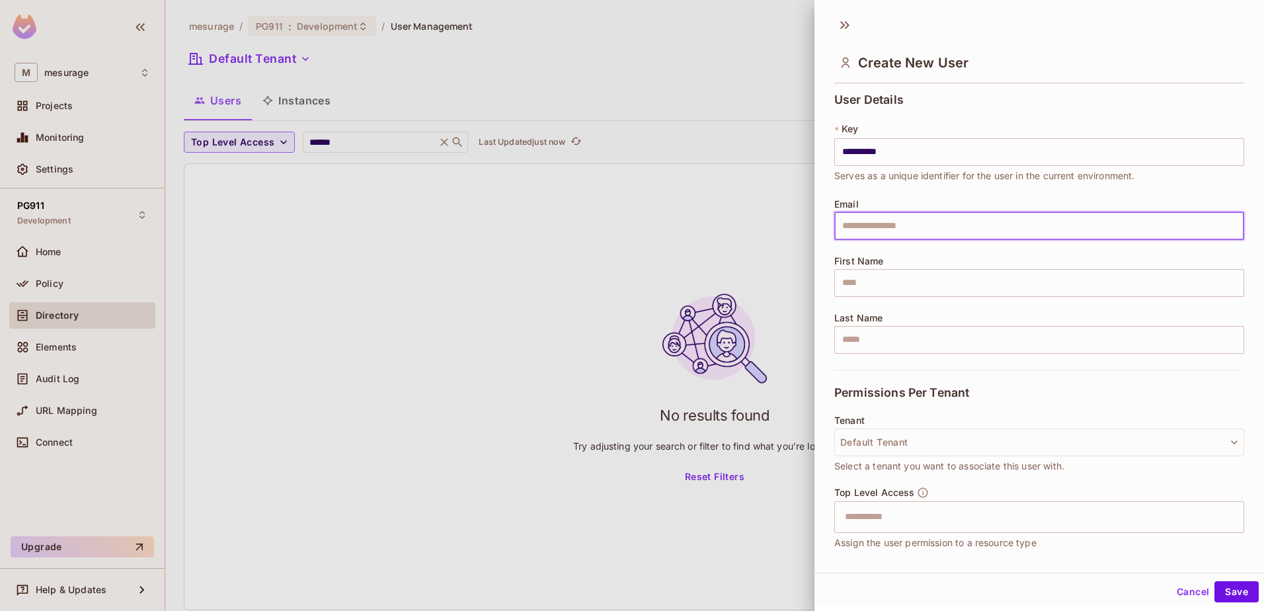
click at [857, 224] on input "text" at bounding box center [1039, 226] width 410 height 28
type input "**********"
click at [872, 286] on input "text" at bounding box center [1039, 283] width 410 height 28
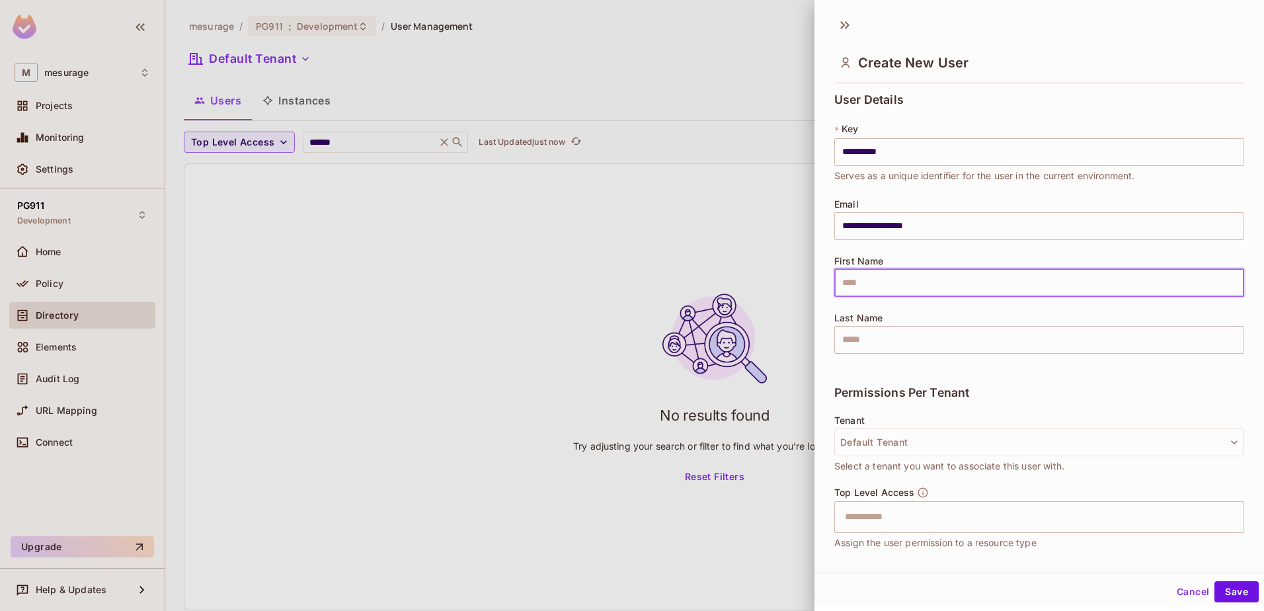
click at [870, 292] on input "text" at bounding box center [1039, 283] width 410 height 28
type input "****"
click at [882, 337] on input "text" at bounding box center [1039, 340] width 410 height 28
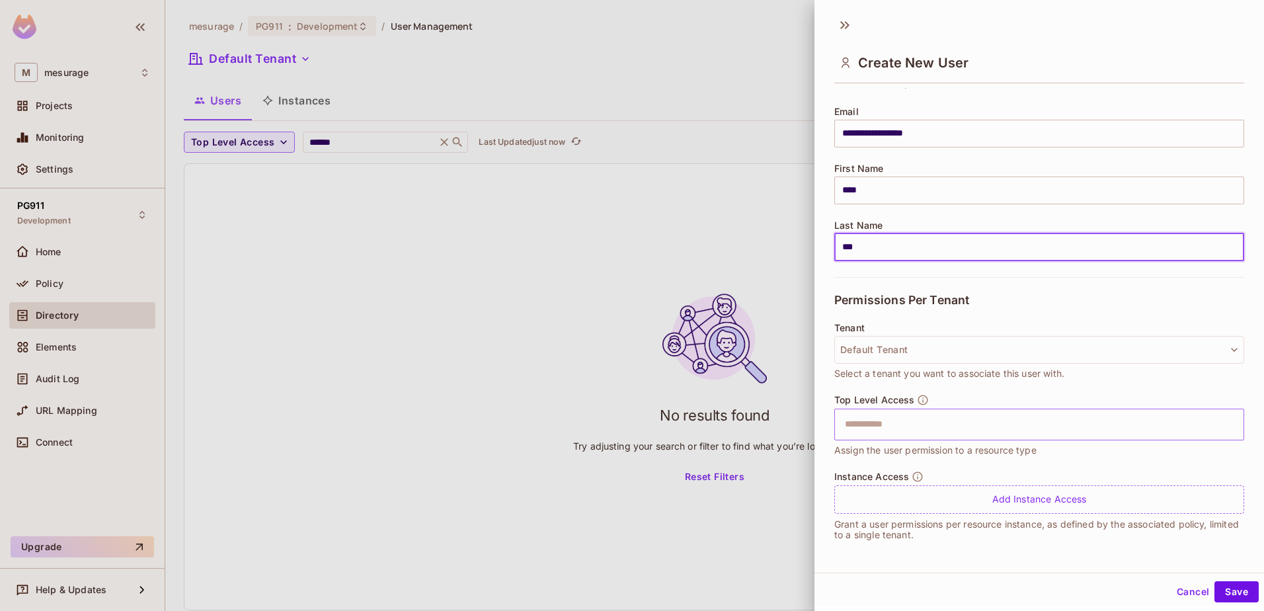
scroll to position [2, 0]
type input "***"
click at [894, 426] on input "text" at bounding box center [1027, 422] width 381 height 26
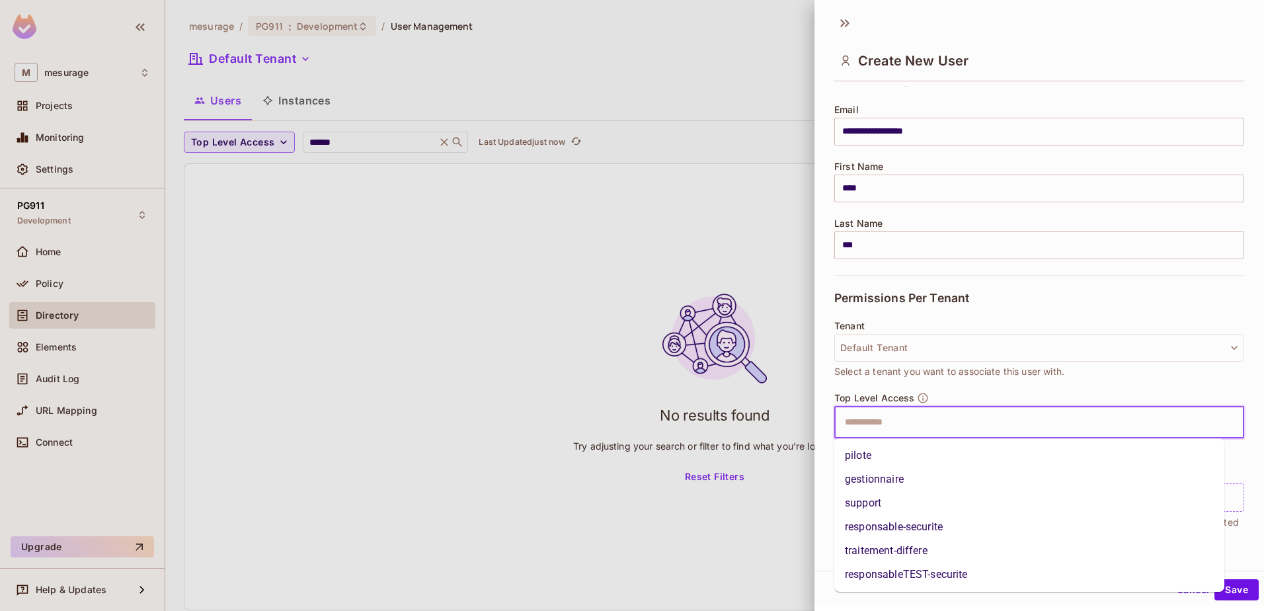
drag, startPoint x: 861, startPoint y: 482, endPoint x: 830, endPoint y: 465, distance: 35.8
click at [861, 481] on li "gestionnaire" at bounding box center [1029, 479] width 390 height 24
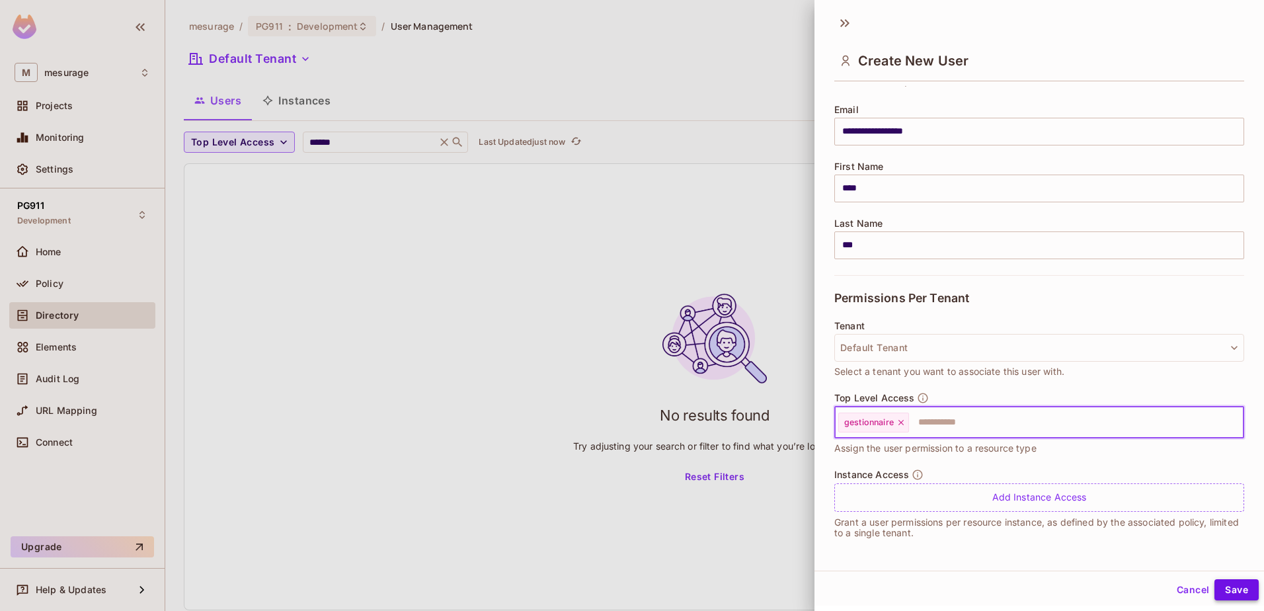
click at [1224, 590] on button "Save" at bounding box center [1236, 589] width 44 height 21
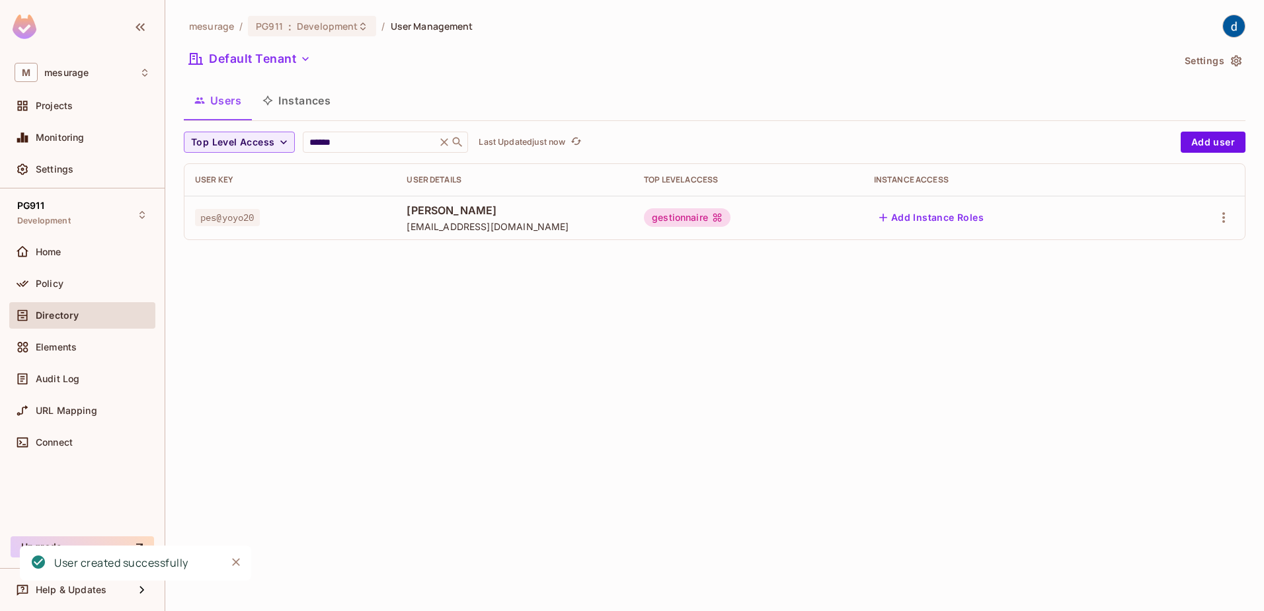
click at [393, 286] on div "mesurage / PG911 : Development / User Management Default Tenant Settings Users …" at bounding box center [714, 305] width 1099 height 611
click at [738, 270] on div "mesurage / PG911 : Development / User Management Default Tenant Settings Users …" at bounding box center [714, 305] width 1099 height 611
click at [562, 311] on div "mesurage / PG911 : Development / User Management Default Tenant Settings Users …" at bounding box center [714, 305] width 1099 height 611
click at [366, 303] on div "mesurage / PG911 : Development / User Management Default Tenant Settings Users …" at bounding box center [714, 305] width 1099 height 611
click at [1224, 215] on icon "button" at bounding box center [1223, 217] width 3 height 11
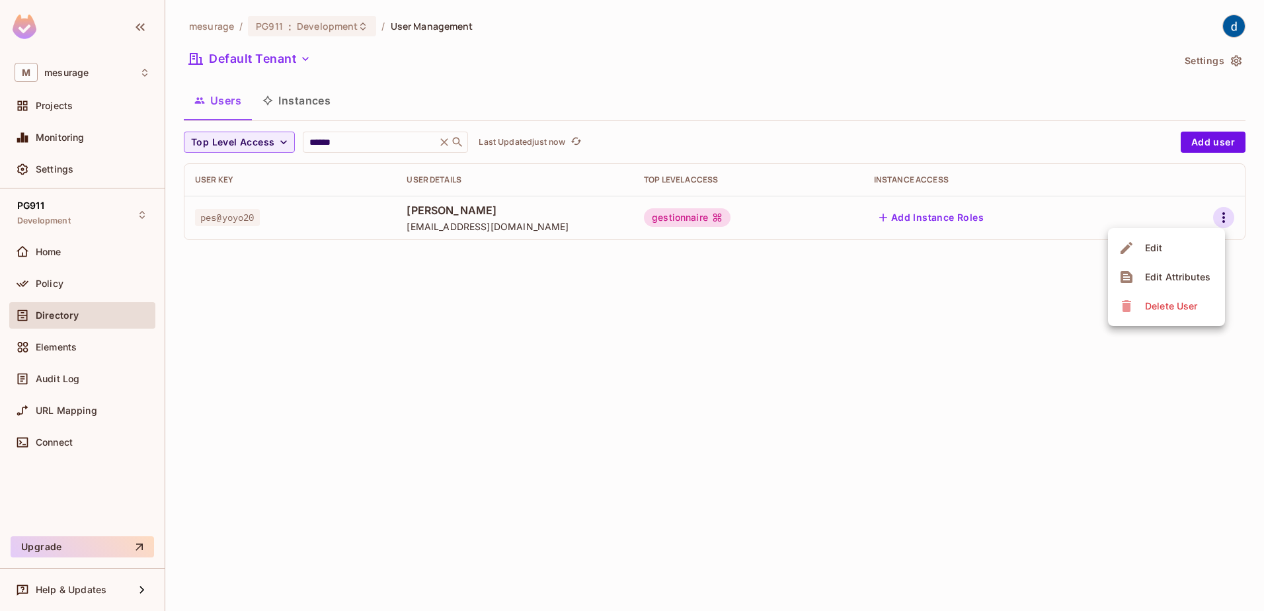
click at [1150, 248] on div "Edit" at bounding box center [1154, 247] width 18 height 13
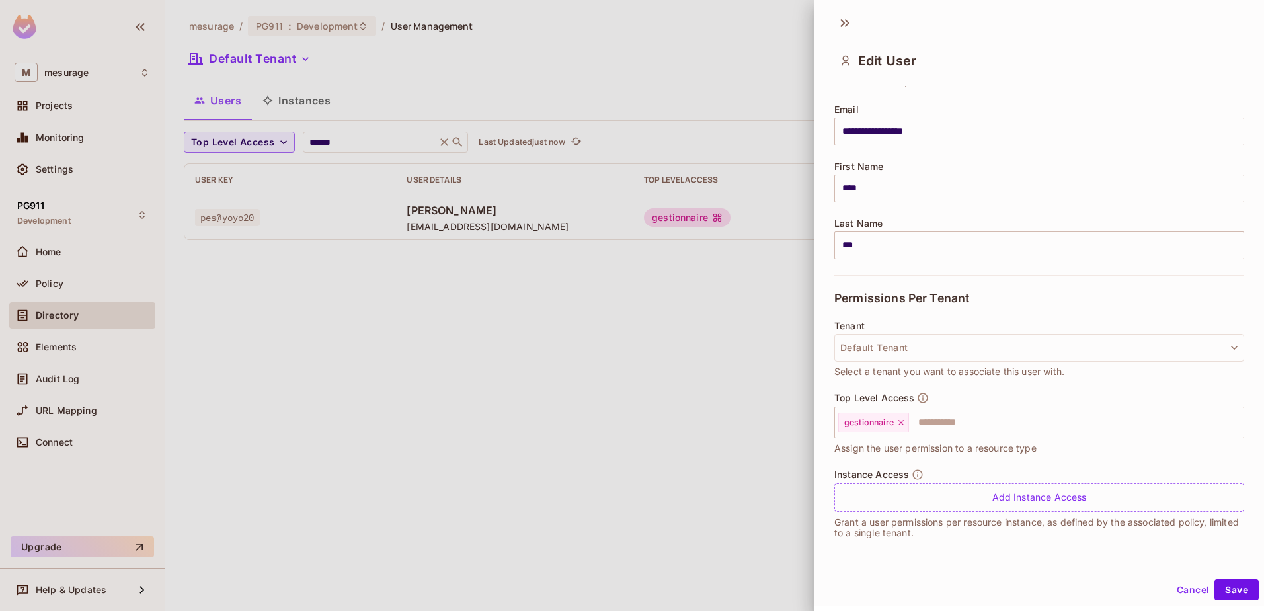
click at [632, 392] on div at bounding box center [632, 305] width 1264 height 611
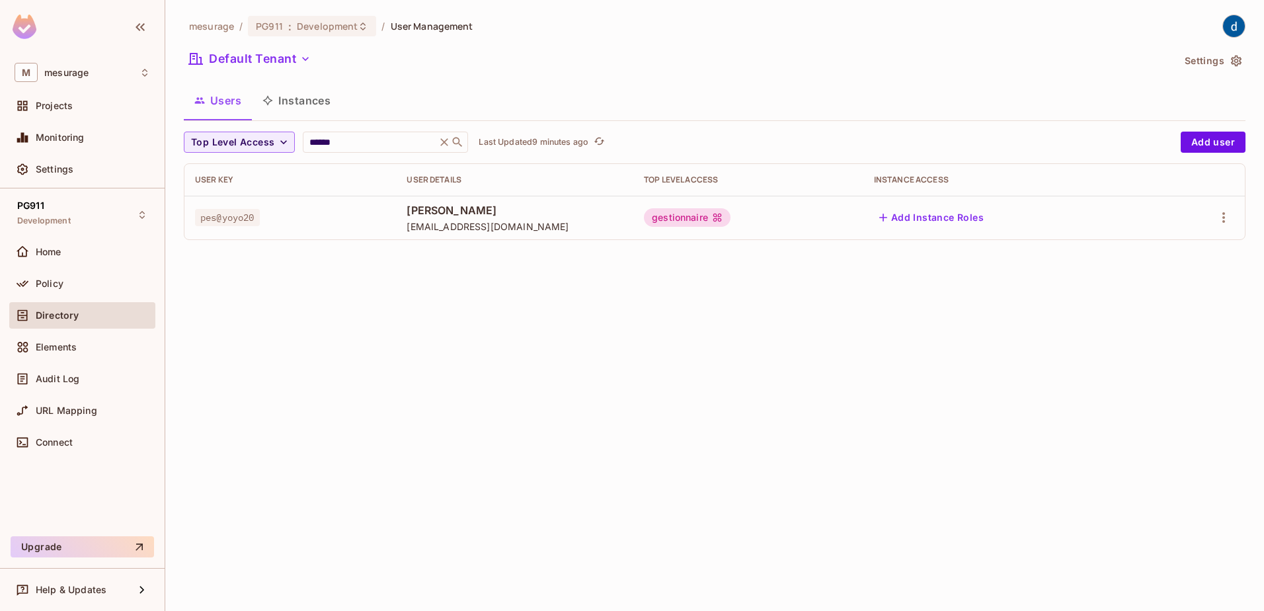
drag, startPoint x: 837, startPoint y: 291, endPoint x: 861, endPoint y: 268, distance: 32.7
click at [852, 277] on div "mesurage / PG911 : Development / User Management Default Tenant Settings Users …" at bounding box center [714, 305] width 1099 height 611
